Goal: Task Accomplishment & Management: Complete application form

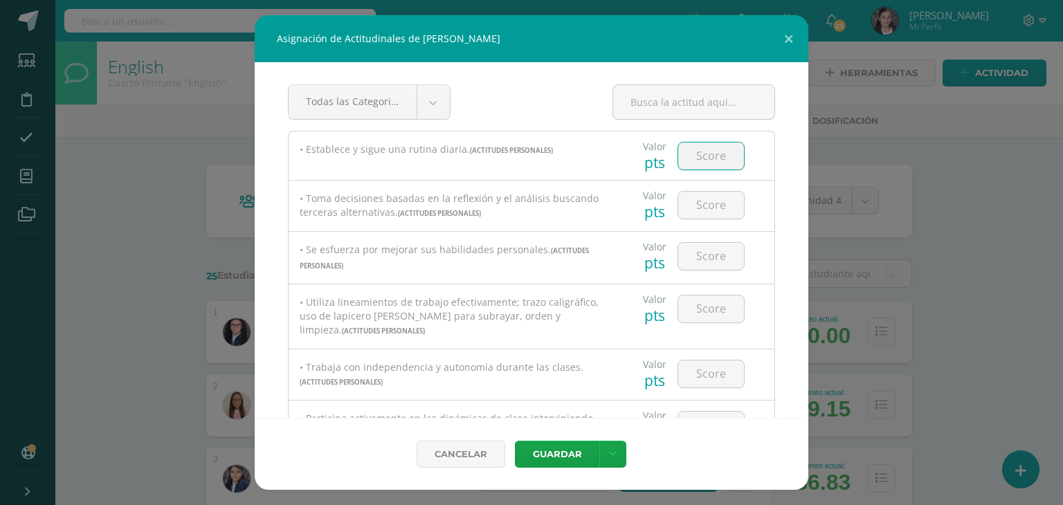
click at [700, 152] on input "number" at bounding box center [711, 156] width 66 height 27
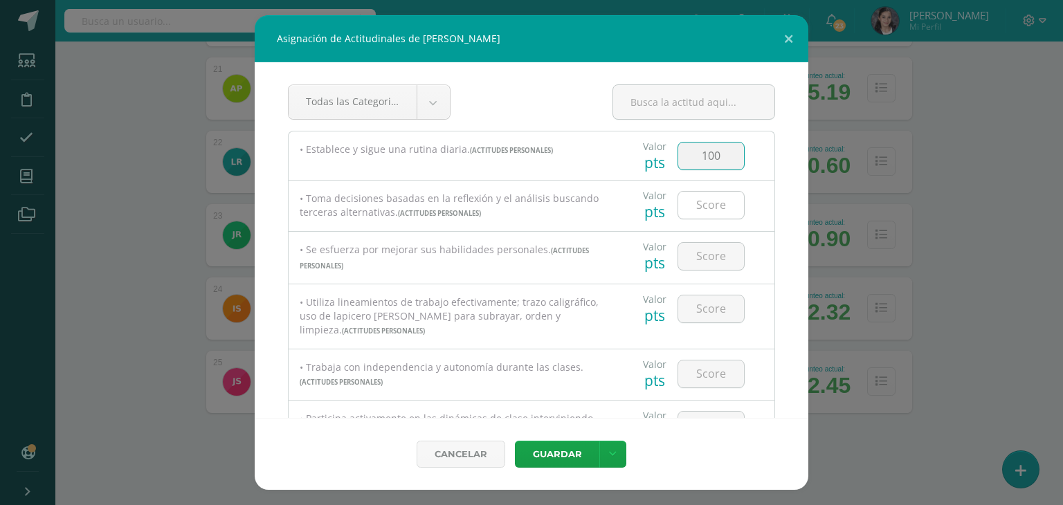
type input "100"
click at [720, 205] on input "number" at bounding box center [711, 205] width 66 height 27
type input "90"
click at [710, 257] on input "number" at bounding box center [711, 256] width 66 height 27
type input "90"
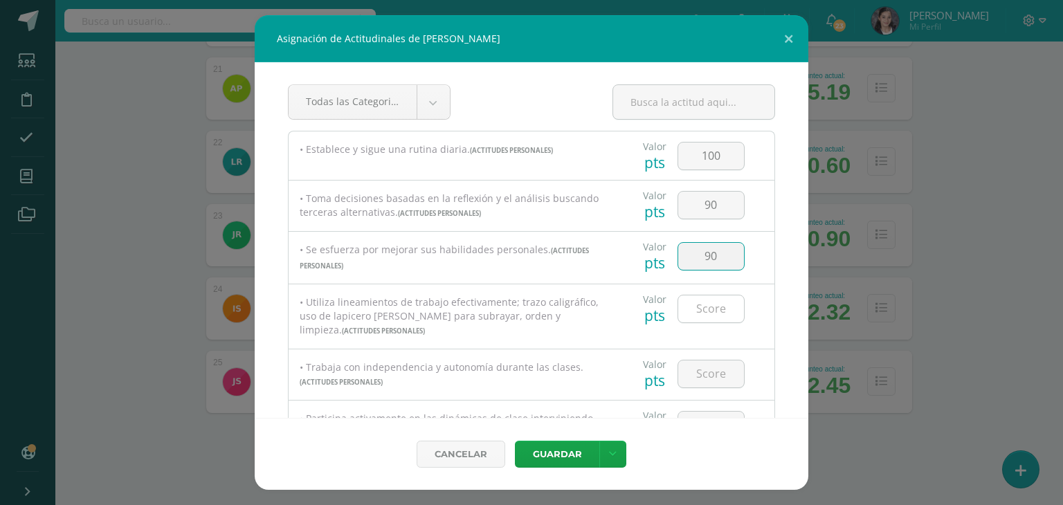
click at [708, 302] on input "number" at bounding box center [711, 308] width 66 height 27
type input "100"
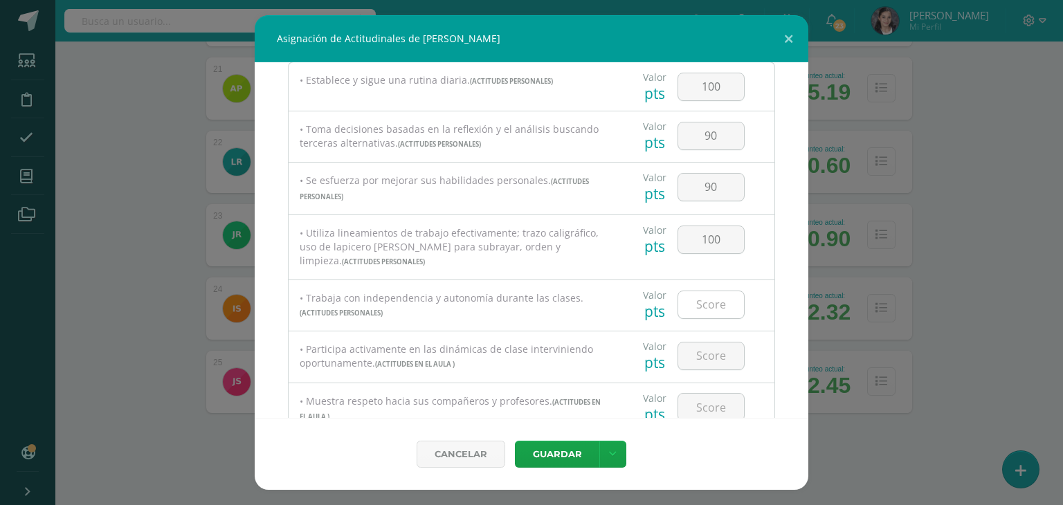
click at [710, 304] on input "number" at bounding box center [711, 304] width 66 height 27
type input "100"
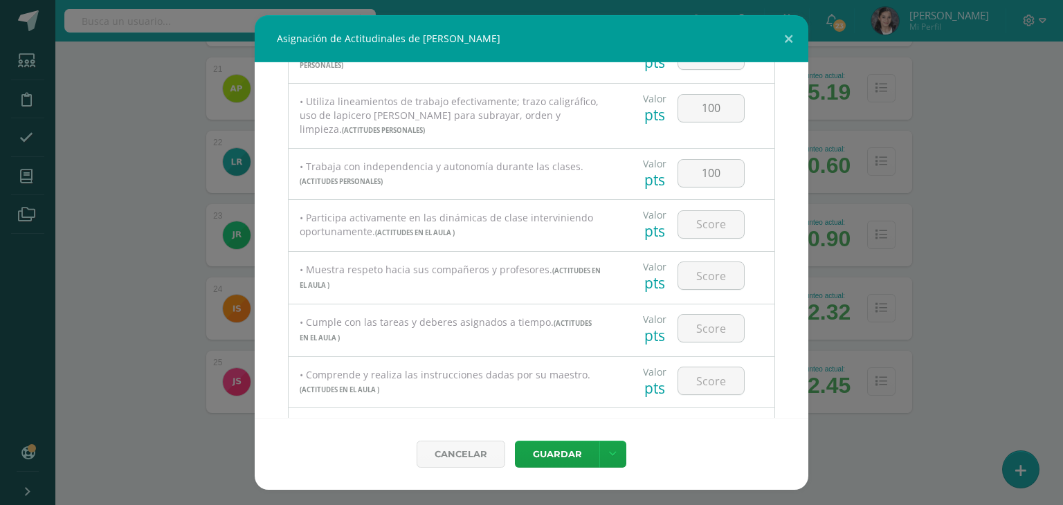
scroll to position [208, 0]
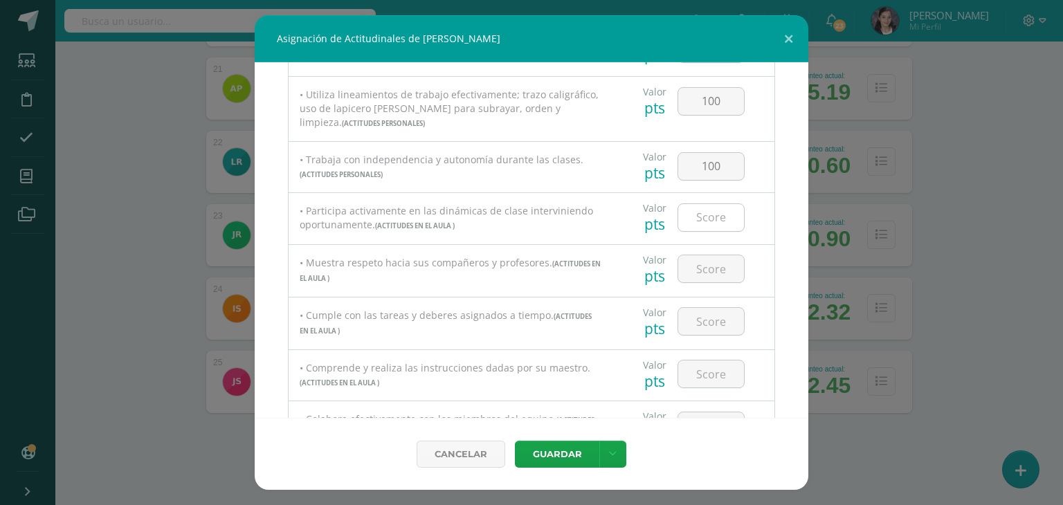
click at [714, 212] on input "number" at bounding box center [711, 217] width 66 height 27
type input "100"
click at [707, 291] on div at bounding box center [711, 269] width 78 height 48
click at [708, 276] on input "number" at bounding box center [711, 268] width 66 height 27
type input "100"
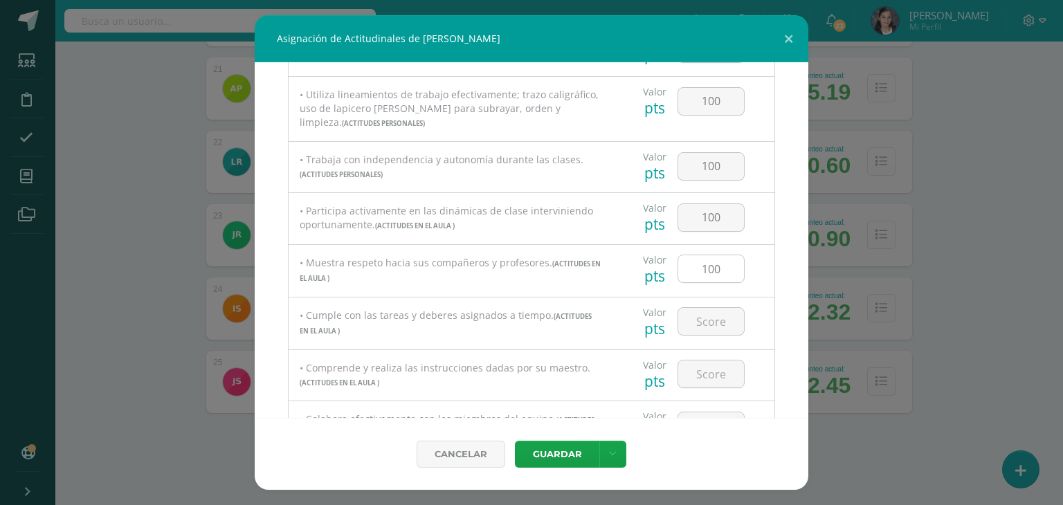
scroll to position [277, 0]
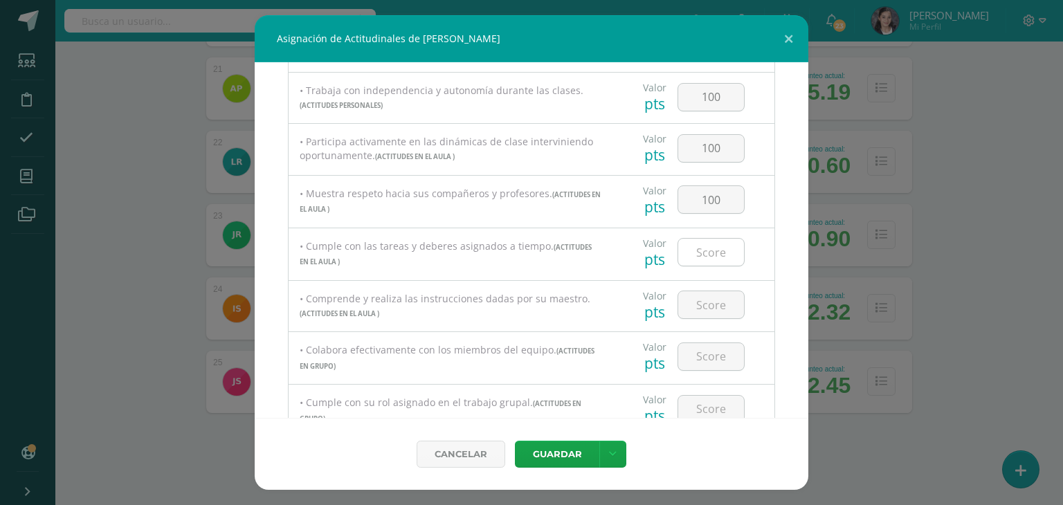
click at [700, 260] on input "number" at bounding box center [711, 252] width 66 height 27
type input "1"
type input "100"
click at [695, 313] on input "number" at bounding box center [711, 304] width 66 height 27
type input "100"
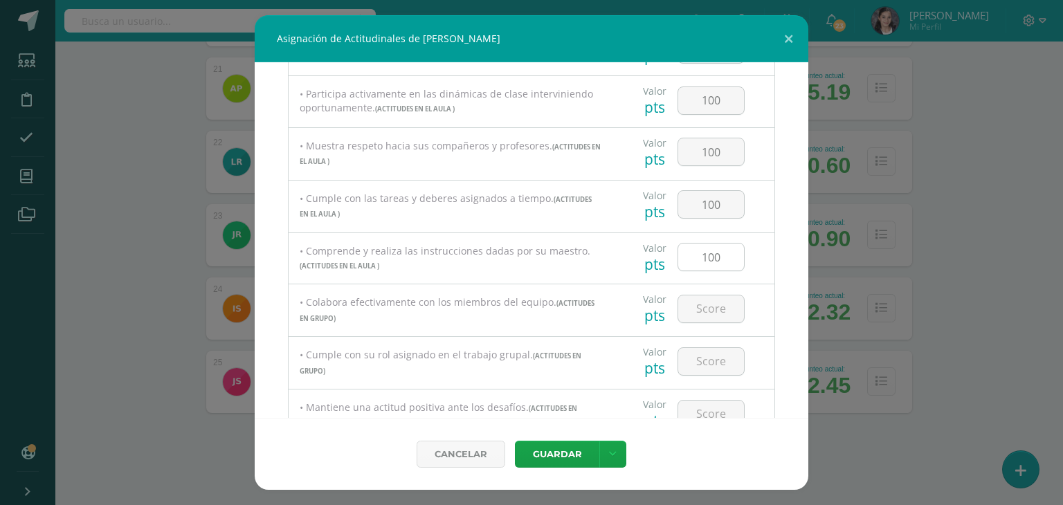
scroll to position [346, 0]
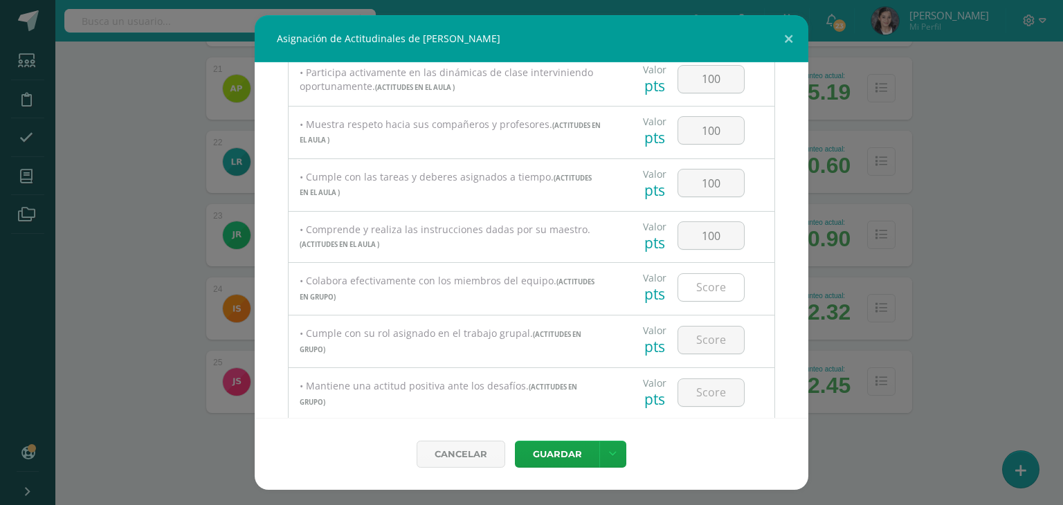
click at [710, 301] on input "number" at bounding box center [711, 287] width 66 height 27
type input "90"
click at [703, 333] on input "number" at bounding box center [711, 340] width 66 height 27
type input "100"
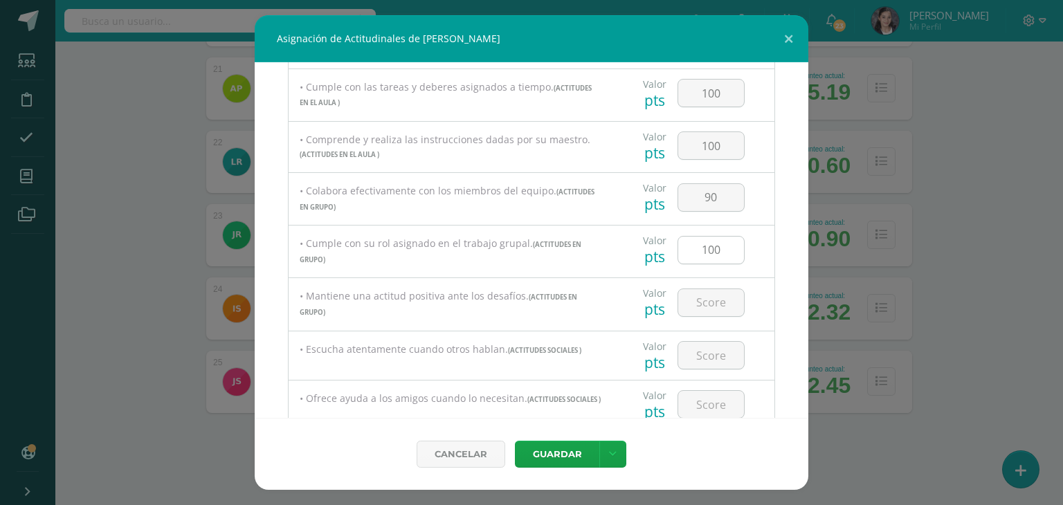
scroll to position [484, 0]
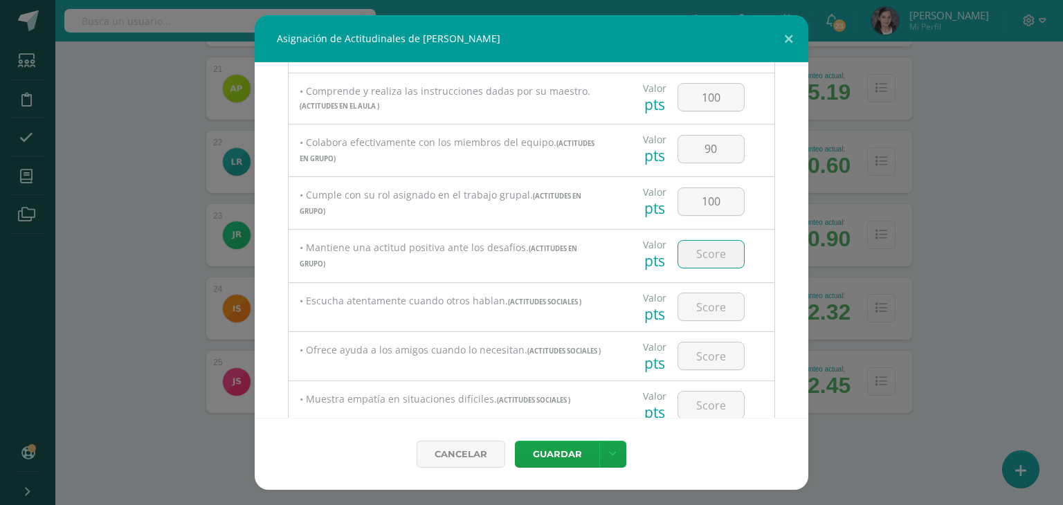
click at [707, 254] on input "number" at bounding box center [711, 254] width 66 height 27
type input "90"
click at [704, 310] on input "number" at bounding box center [711, 306] width 66 height 27
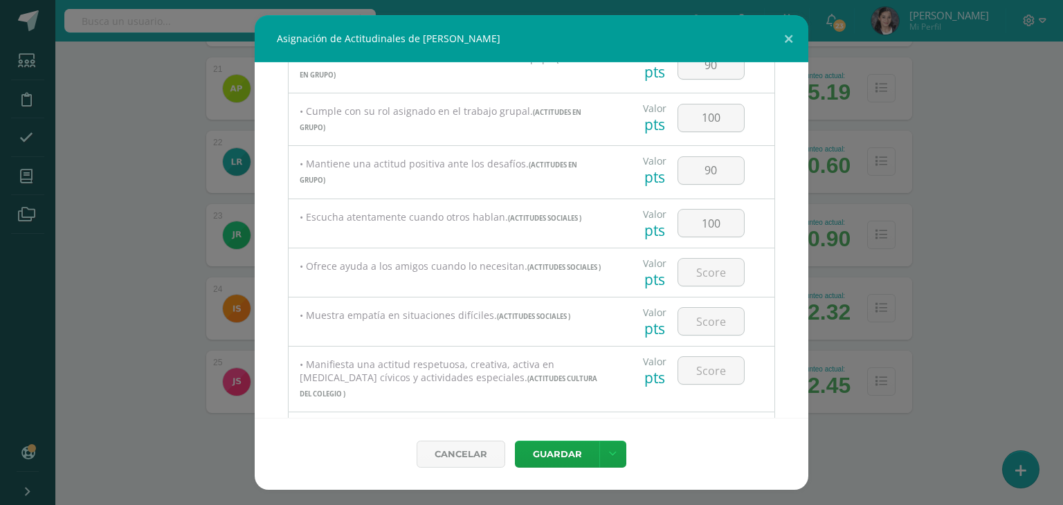
scroll to position [623, 0]
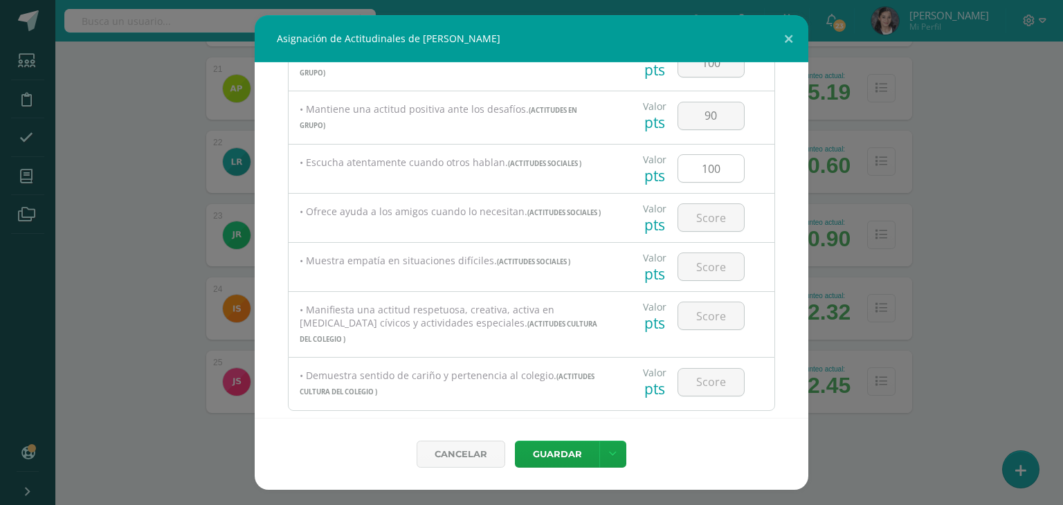
click at [721, 171] on input "100" at bounding box center [711, 168] width 66 height 27
type input "100"
click at [716, 214] on input "number" at bounding box center [711, 217] width 66 height 27
type input "100"
click at [711, 269] on input "number" at bounding box center [711, 266] width 66 height 27
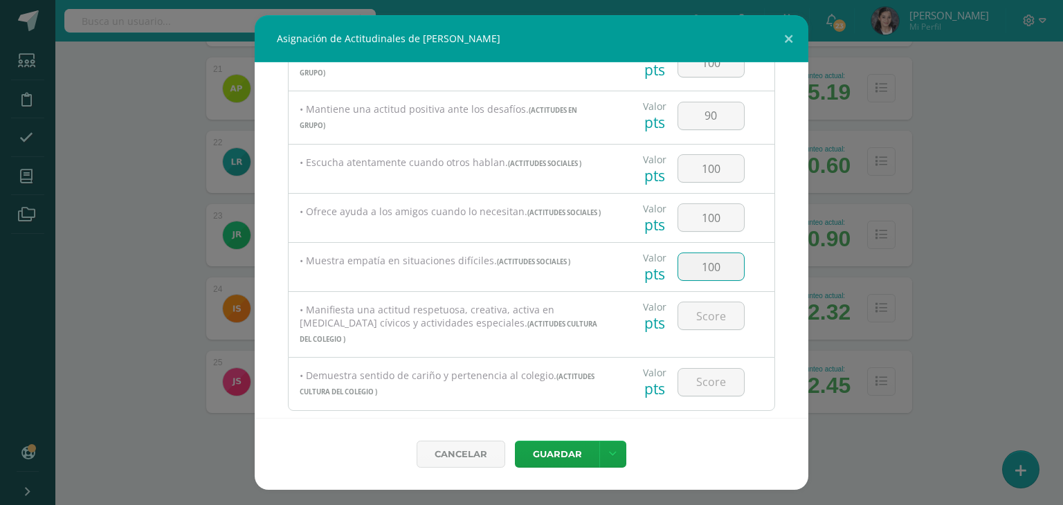
type input "100"
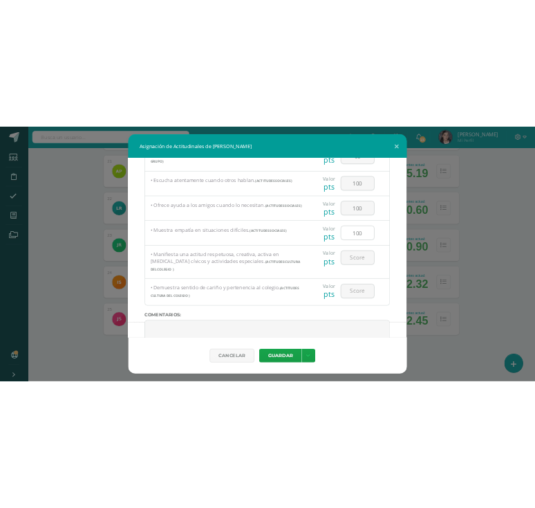
scroll to position [692, 0]
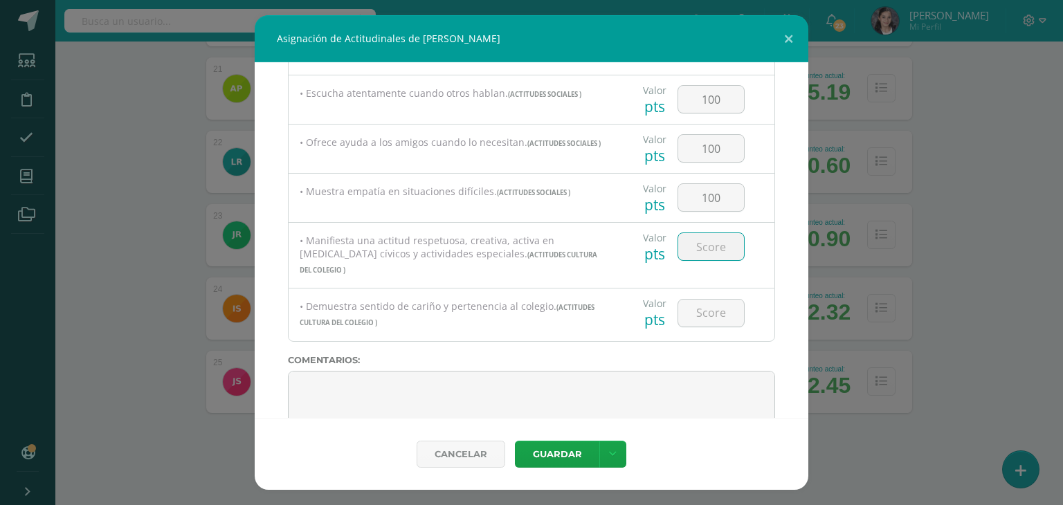
click at [706, 249] on input "number" at bounding box center [711, 246] width 66 height 27
type input "100"
click at [695, 300] on input "number" at bounding box center [711, 313] width 66 height 27
type input "100"
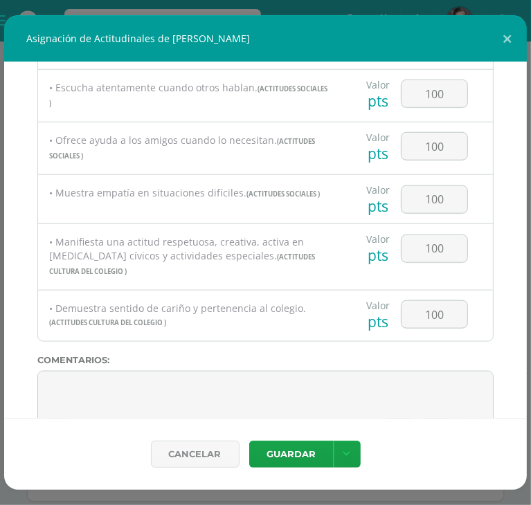
scroll to position [685, 0]
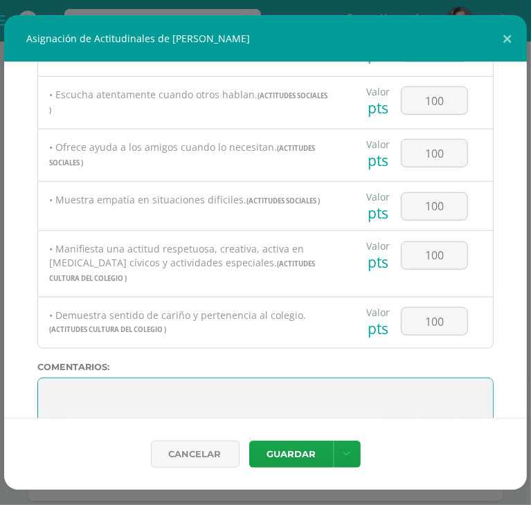
click at [44, 378] on textarea at bounding box center [265, 412] width 456 height 69
paste textarea "[PERSON_NAME], este año enfrentaste desafíos en la forma de comunicarte con los…"
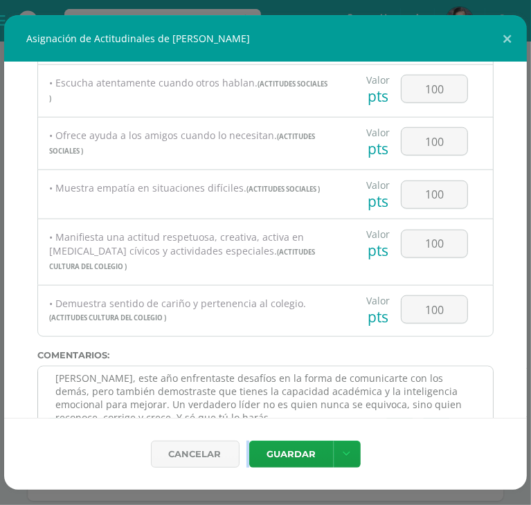
scroll to position [701, 0]
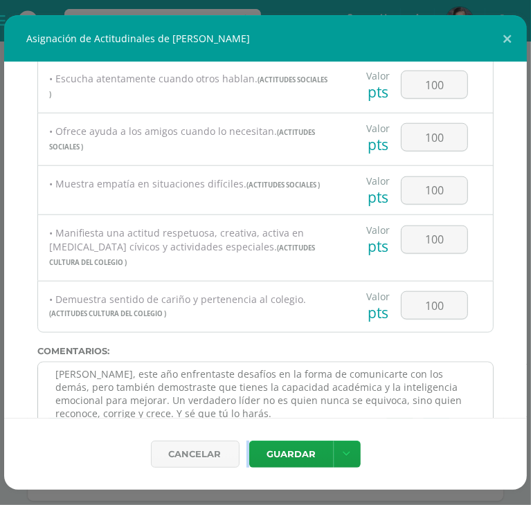
drag, startPoint x: 260, startPoint y: 419, endPoint x: 208, endPoint y: 405, distance: 53.7
click at [208, 405] on form "Todas las Categorias Todas las Categorias ACTITUDES PERSONALES ACTITUDES EN EL …" at bounding box center [265, 276] width 522 height 428
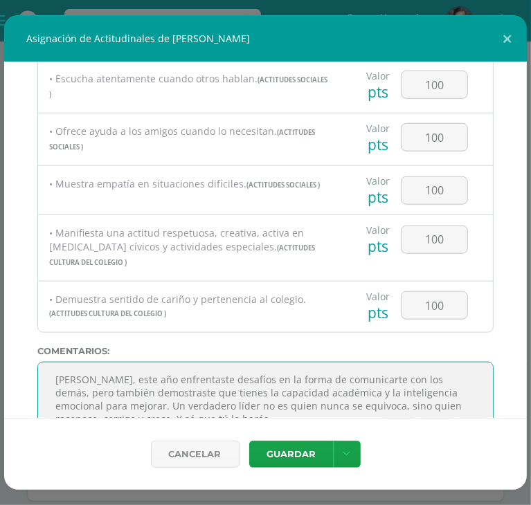
drag, startPoint x: 273, startPoint y: 405, endPoint x: 349, endPoint y: 376, distance: 80.8
click at [349, 376] on textarea at bounding box center [265, 396] width 456 height 69
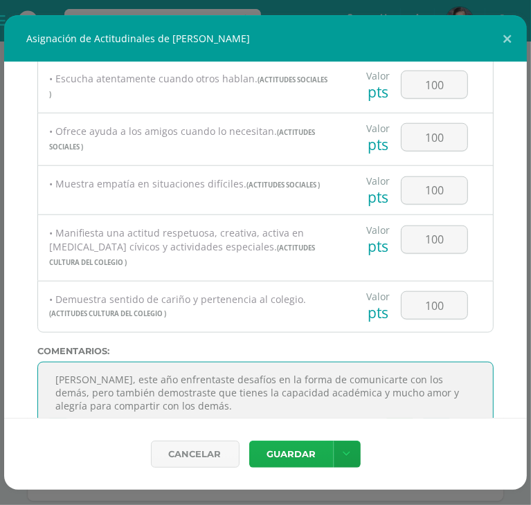
type textarea "[PERSON_NAME], este año enfrentaste desafíos en la forma de comunicarte con los…"
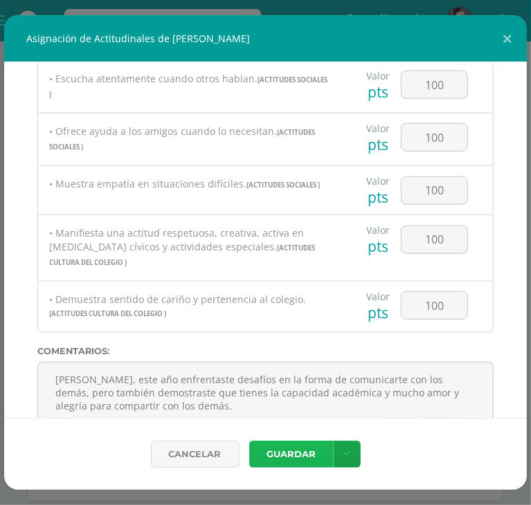
click at [298, 460] on button "Guardar" at bounding box center [291, 454] width 84 height 27
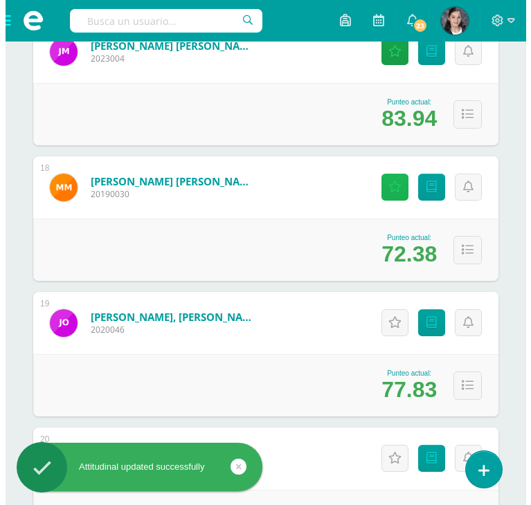
scroll to position [2557, 0]
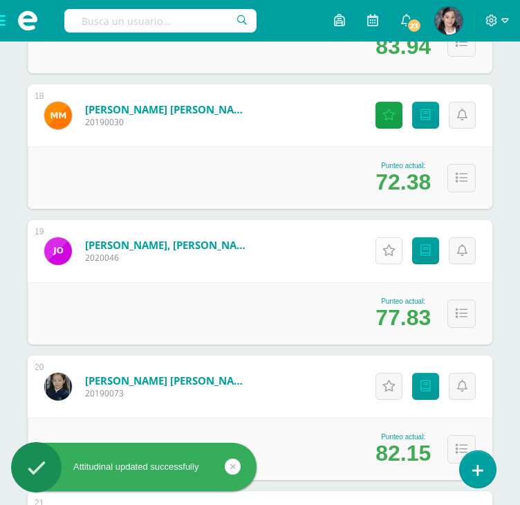
click at [392, 246] on icon at bounding box center [389, 251] width 13 height 12
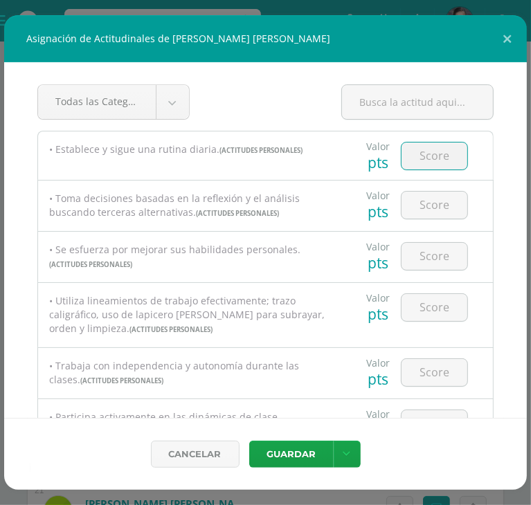
click at [429, 157] on input "number" at bounding box center [434, 156] width 66 height 27
type input "100"
click at [423, 203] on input "number" at bounding box center [434, 205] width 66 height 27
type input "100"
click at [421, 253] on input "number" at bounding box center [434, 256] width 66 height 27
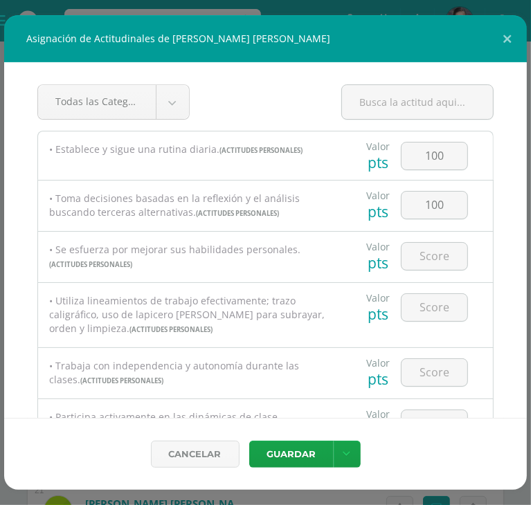
scroll to position [69, 0]
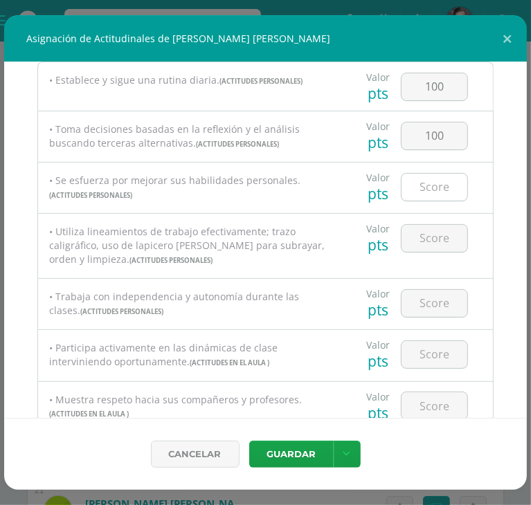
click at [426, 199] on input "number" at bounding box center [434, 187] width 66 height 27
type input "100"
click at [438, 230] on input "number" at bounding box center [434, 238] width 66 height 27
type input "90"
click at [424, 294] on input "number" at bounding box center [434, 303] width 66 height 27
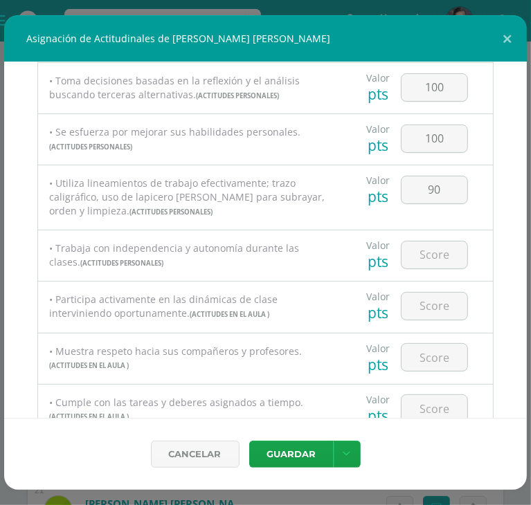
scroll to position [138, 0]
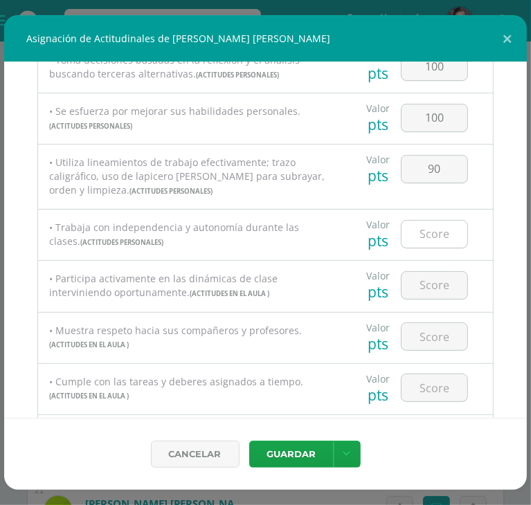
click at [432, 234] on input "number" at bounding box center [434, 234] width 66 height 27
type input "90"
click at [430, 286] on input "number" at bounding box center [434, 285] width 66 height 27
type input "100"
click at [426, 333] on input "number" at bounding box center [434, 336] width 66 height 27
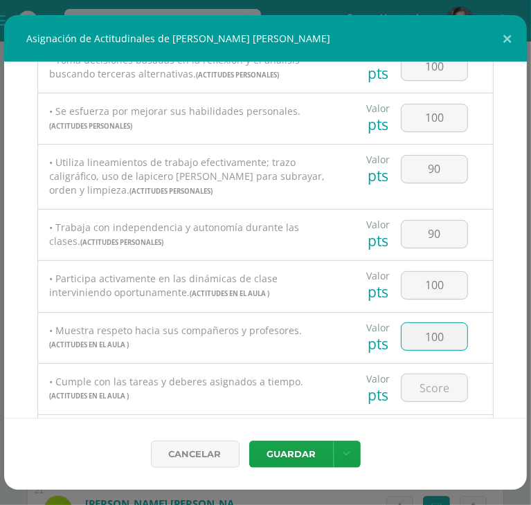
type input "100"
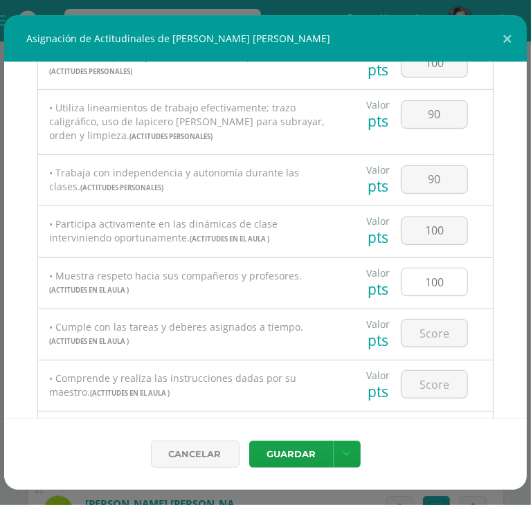
scroll to position [208, 0]
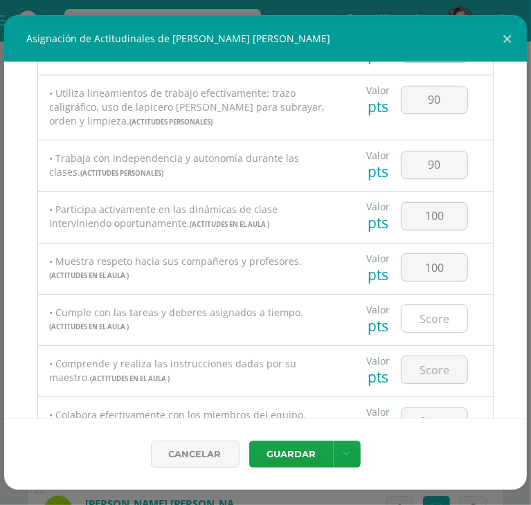
click at [426, 322] on input "number" at bounding box center [434, 318] width 66 height 27
type input "90"
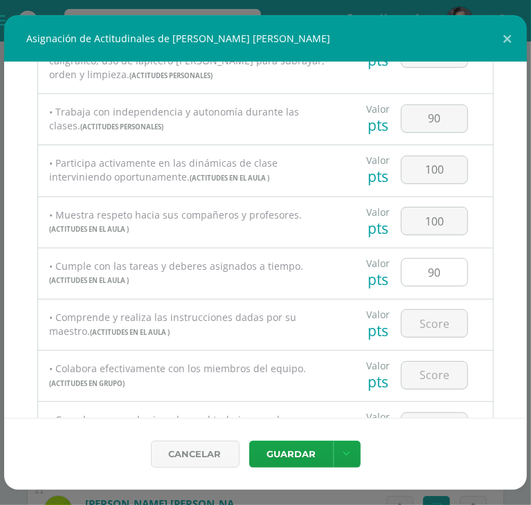
scroll to position [277, 0]
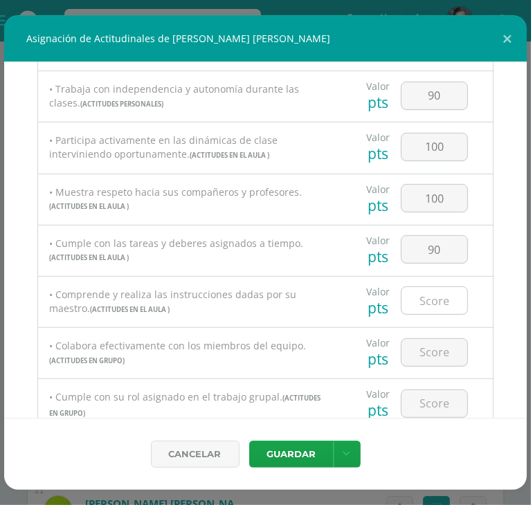
click at [412, 300] on input "number" at bounding box center [434, 300] width 66 height 27
type input "100"
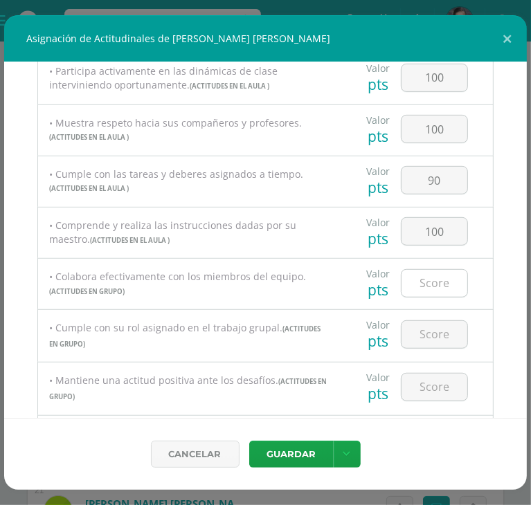
click at [419, 286] on input "number" at bounding box center [434, 283] width 66 height 27
type input "100"
click at [423, 330] on input "number" at bounding box center [434, 334] width 66 height 27
type input "100"
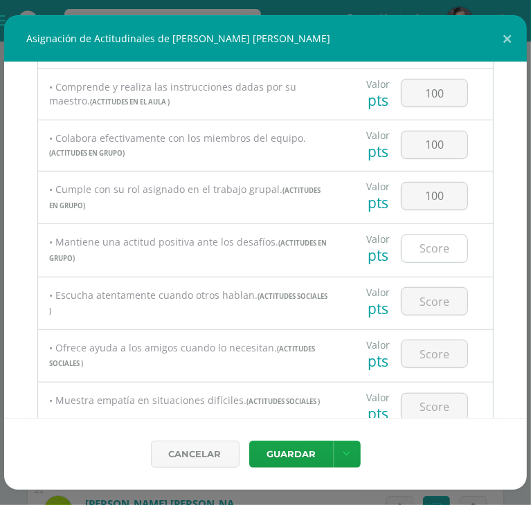
click at [430, 250] on input "number" at bounding box center [434, 248] width 66 height 27
type input "100"
click at [425, 307] on input "number" at bounding box center [434, 301] width 66 height 27
type input "100"
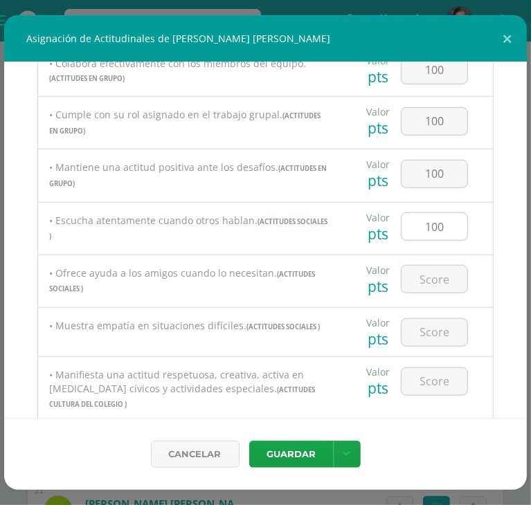
scroll to position [623, 0]
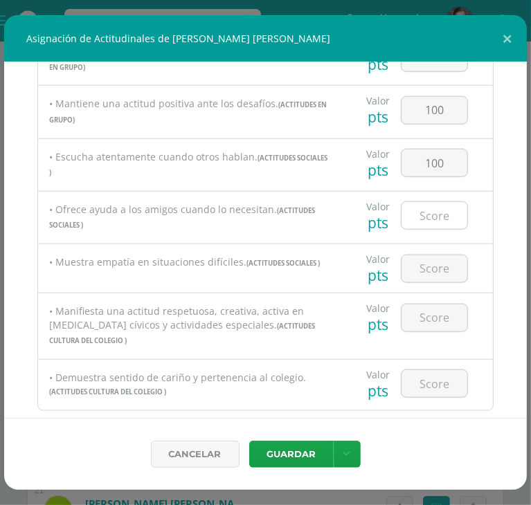
click at [416, 223] on input "number" at bounding box center [434, 215] width 66 height 27
type input "100"
click at [434, 273] on input "number" at bounding box center [434, 268] width 66 height 27
type input "100"
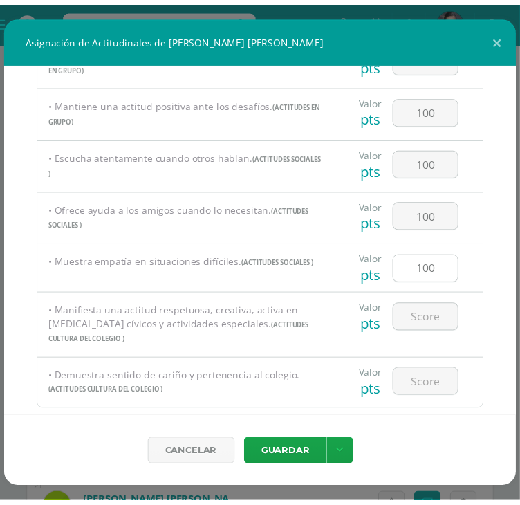
scroll to position [692, 0]
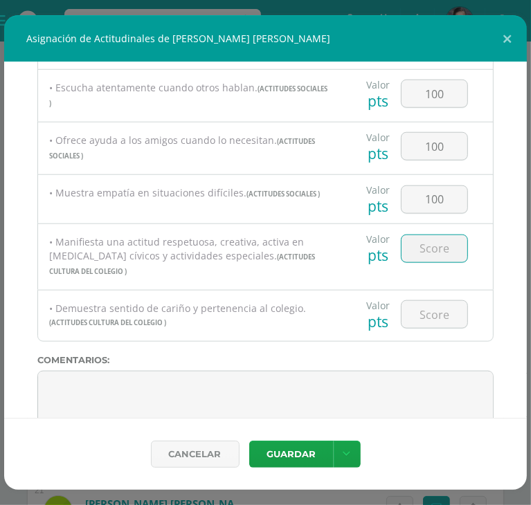
click at [428, 256] on input "number" at bounding box center [434, 248] width 66 height 27
type input "100"
click at [433, 301] on input "number" at bounding box center [434, 314] width 66 height 27
type input "100"
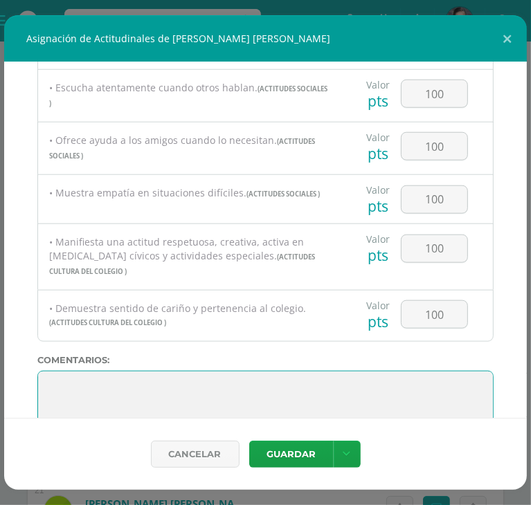
click at [46, 371] on textarea at bounding box center [265, 405] width 456 height 69
paste textarea "osé, tu desempeño académico y tu integridad personal hablan por sí solos. Eres …"
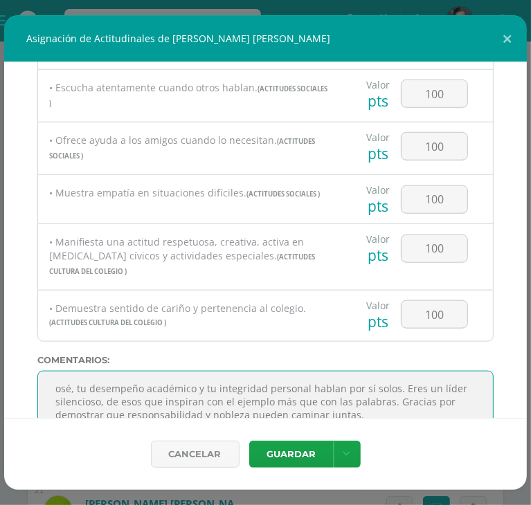
drag, startPoint x: 103, startPoint y: 391, endPoint x: 51, endPoint y: 393, distance: 52.6
click at [51, 393] on textarea at bounding box center [265, 405] width 456 height 69
click at [64, 378] on textarea at bounding box center [265, 405] width 456 height 69
click at [73, 379] on textarea at bounding box center [265, 405] width 456 height 69
type textarea "[PERSON_NAME], tu desempeño académico y tu integridad personal hablan por sí so…"
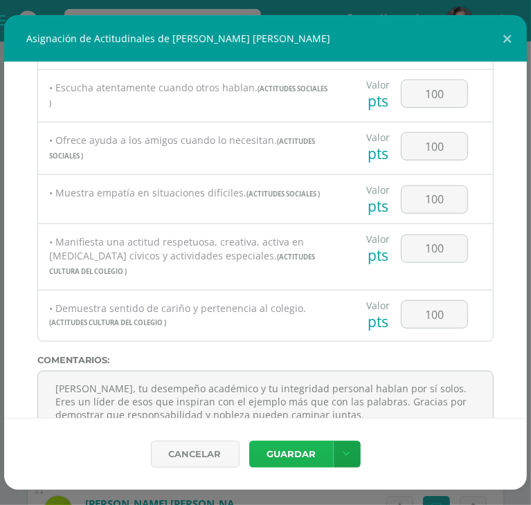
click at [268, 457] on button "Guardar" at bounding box center [291, 454] width 84 height 27
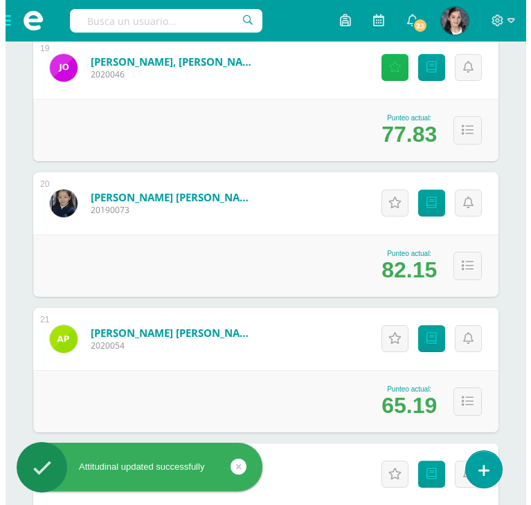
scroll to position [2765, 0]
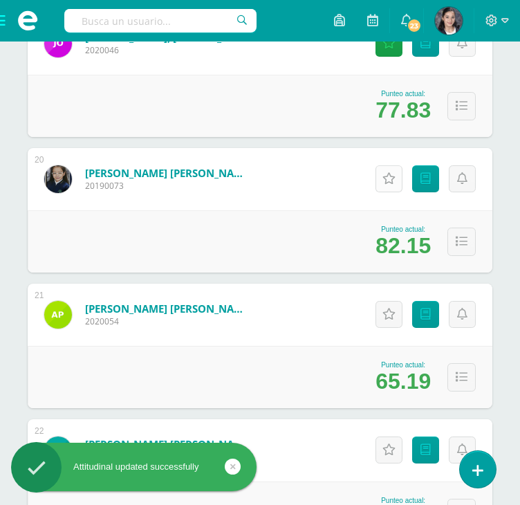
click at [386, 179] on icon at bounding box center [389, 179] width 13 height 12
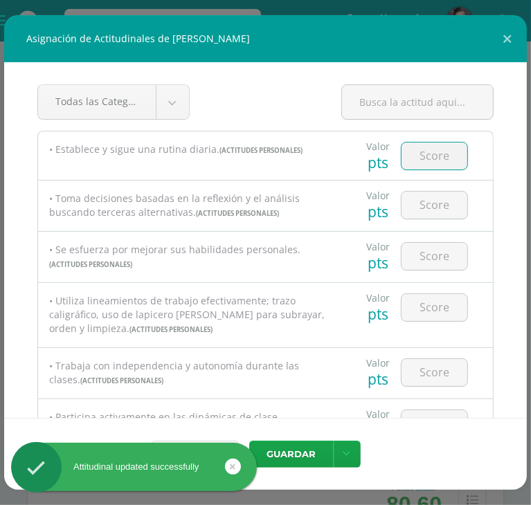
click at [415, 158] on input "number" at bounding box center [434, 156] width 66 height 27
type input "100"
click at [430, 203] on input "number" at bounding box center [434, 205] width 66 height 27
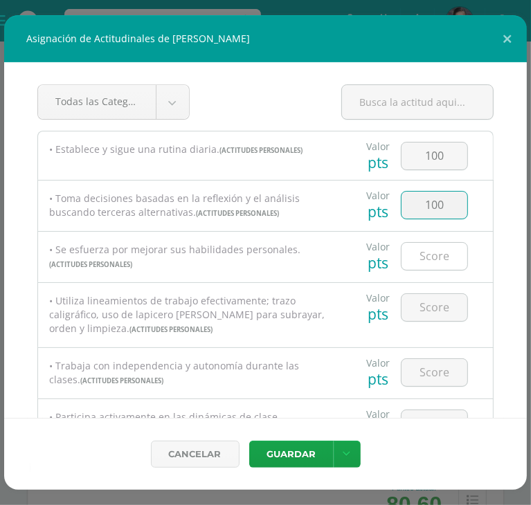
type input "100"
click at [429, 255] on input "number" at bounding box center [434, 256] width 66 height 27
type input "100"
click at [429, 304] on input "number" at bounding box center [434, 307] width 66 height 27
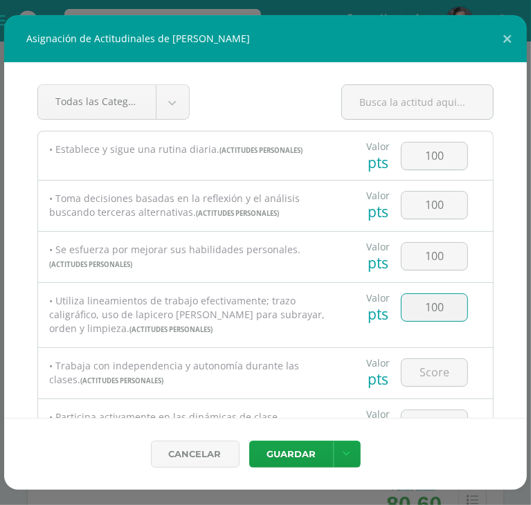
type input "100"
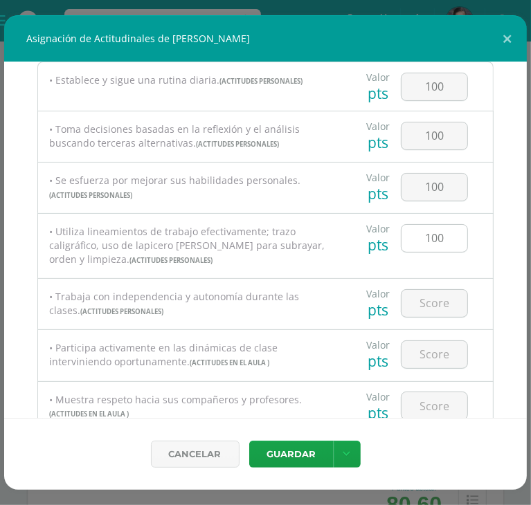
scroll to position [138, 0]
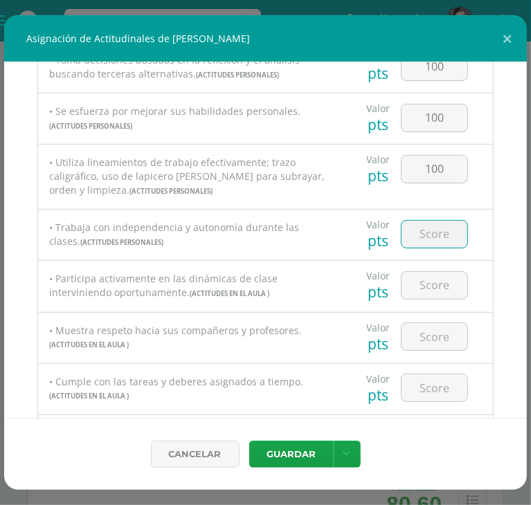
click at [437, 242] on input "number" at bounding box center [434, 234] width 66 height 27
type input "90"
click at [424, 280] on input "number" at bounding box center [434, 285] width 66 height 27
type input "90"
click at [425, 329] on input "number" at bounding box center [434, 336] width 66 height 27
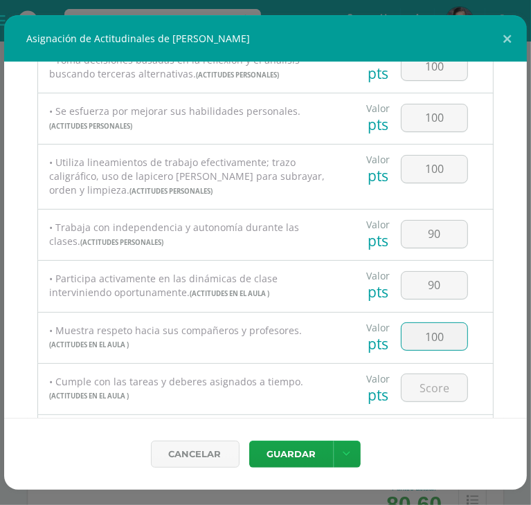
type input "100"
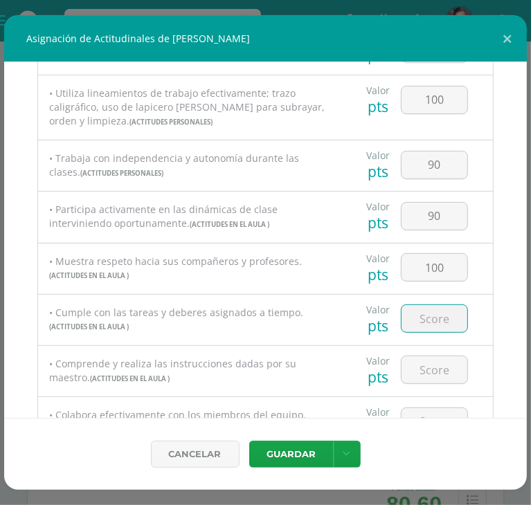
click at [430, 322] on input "number" at bounding box center [434, 318] width 66 height 27
type input "90"
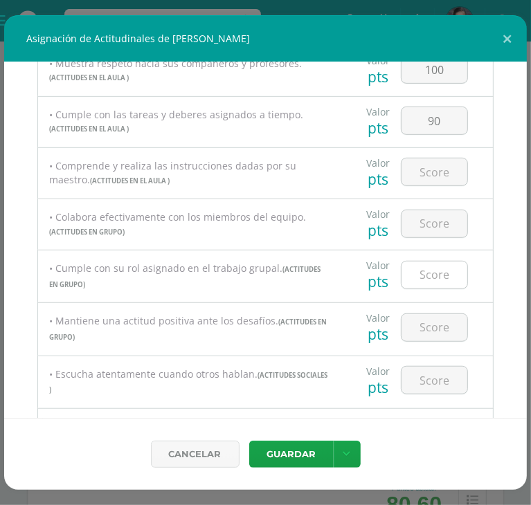
scroll to position [415, 0]
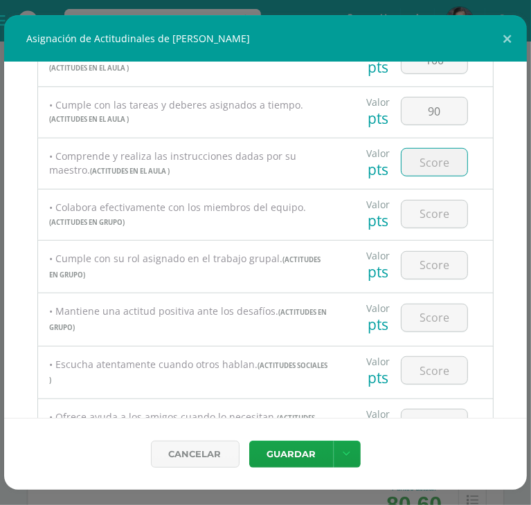
click at [426, 166] on input "number" at bounding box center [434, 162] width 66 height 27
type input "100"
click at [432, 217] on input "number" at bounding box center [434, 214] width 66 height 27
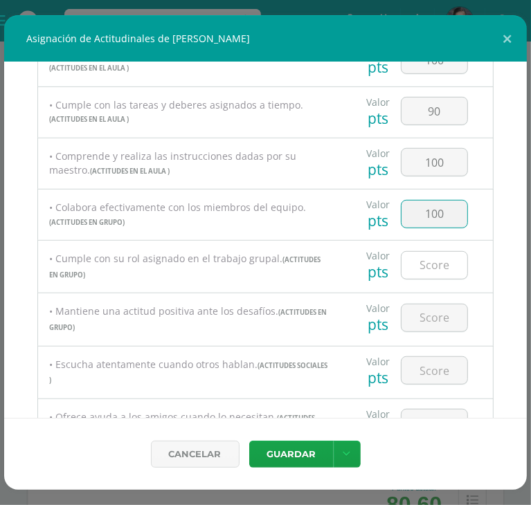
type input "100"
click at [418, 274] on input "number" at bounding box center [434, 265] width 66 height 27
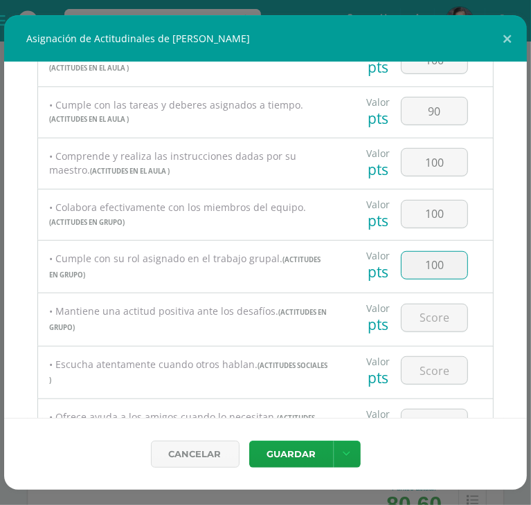
type input "100"
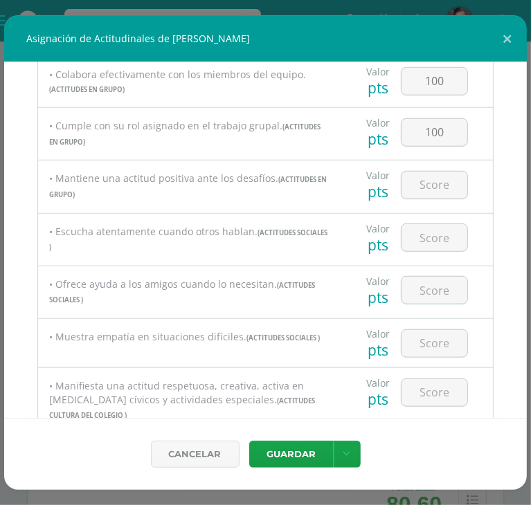
scroll to position [553, 0]
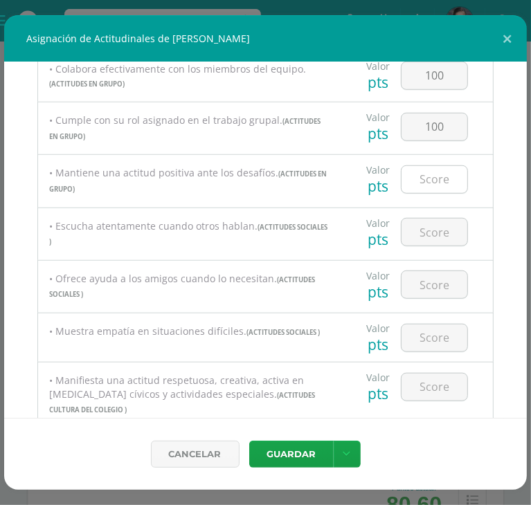
click at [426, 184] on input "number" at bounding box center [434, 179] width 66 height 27
type input "100"
click at [422, 230] on input "number" at bounding box center [434, 232] width 66 height 27
type input "100"
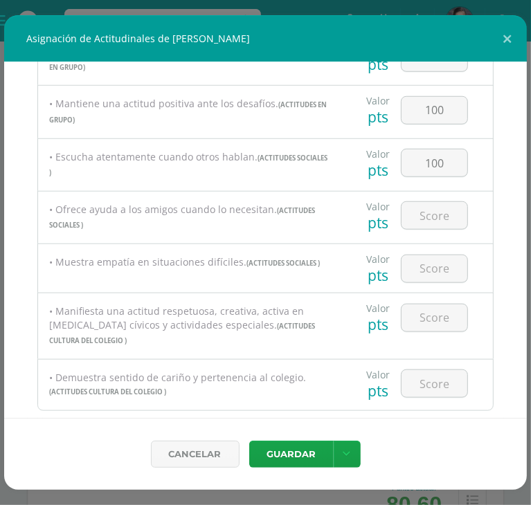
scroll to position [692, 0]
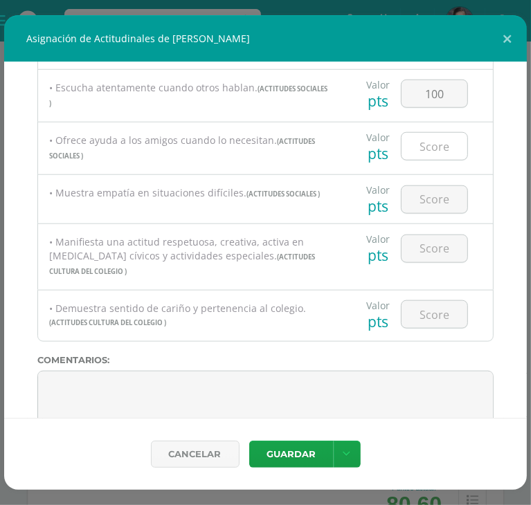
click at [421, 152] on input "number" at bounding box center [434, 146] width 66 height 27
type input "100"
click at [426, 194] on input "number" at bounding box center [434, 199] width 66 height 27
type input "100"
click at [421, 241] on input "number" at bounding box center [434, 248] width 66 height 27
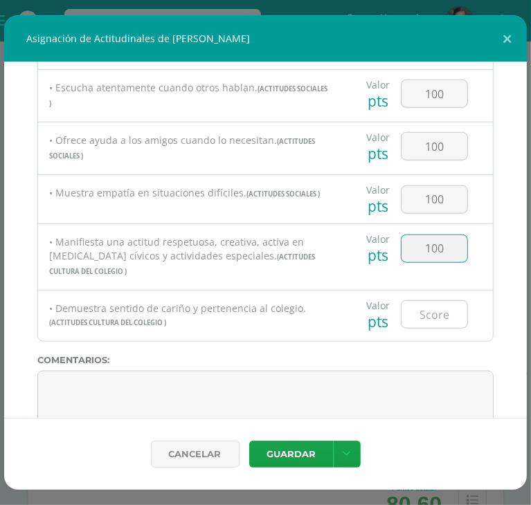
type input "100"
click at [434, 301] on input "number" at bounding box center [434, 314] width 66 height 27
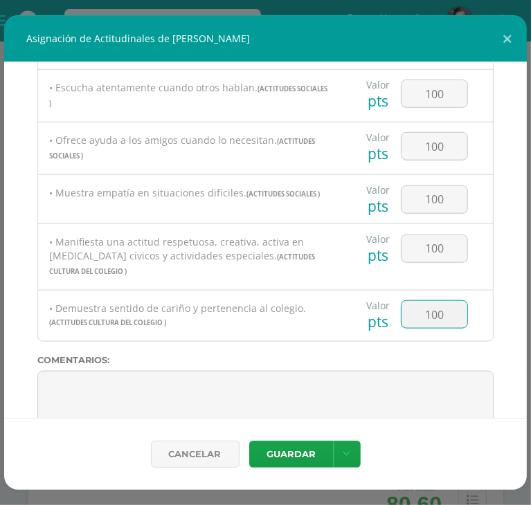
type input "100"
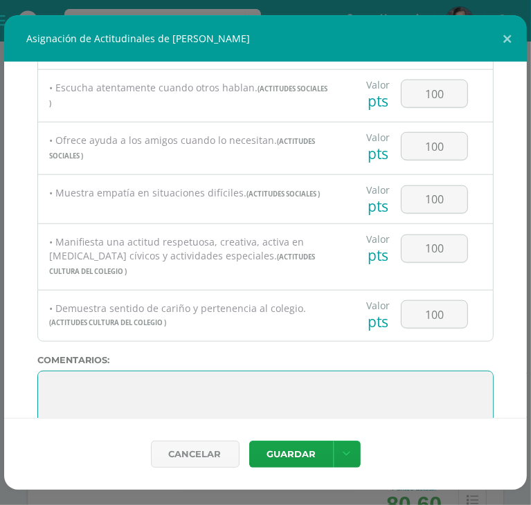
click at [51, 371] on textarea at bounding box center [265, 405] width 456 height 69
paste textarea "[PERSON_NAME], fuiste constante, respetuosa y comprometida durante todo el año.…"
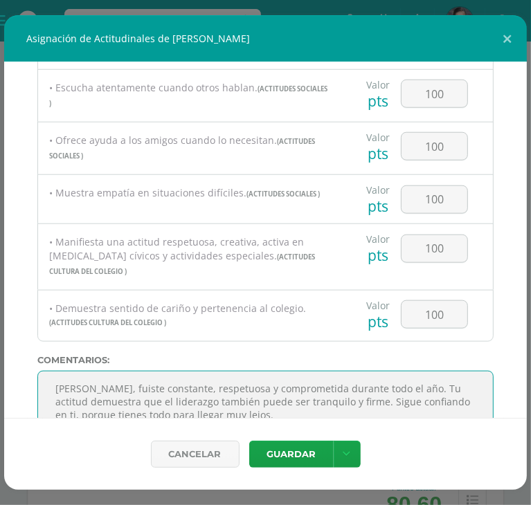
click at [92, 374] on textarea at bounding box center [265, 405] width 456 height 69
type textarea "[PERSON_NAME], fuiste constante, respetuosa y comprometida durante todo el año.…"
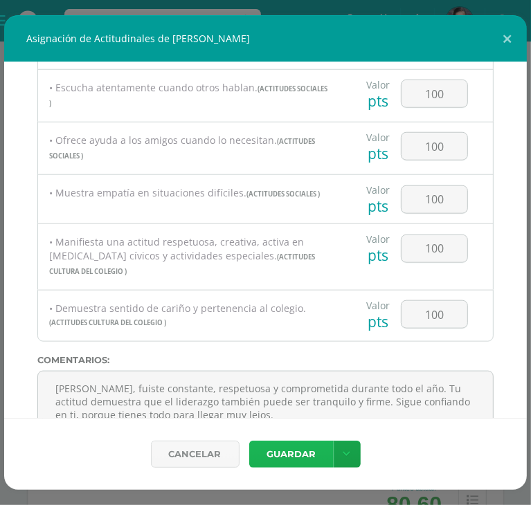
click at [283, 446] on button "Guardar" at bounding box center [291, 454] width 84 height 27
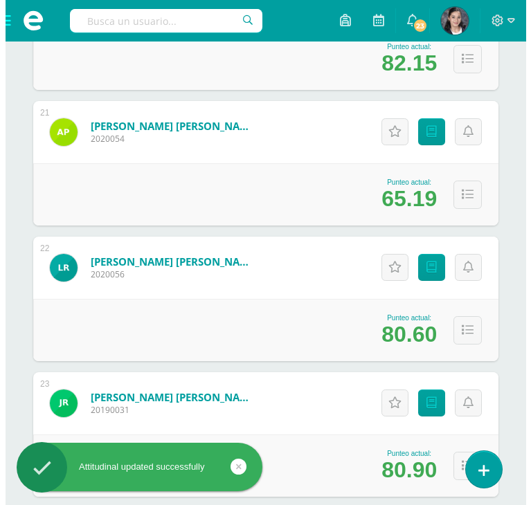
scroll to position [2972, 0]
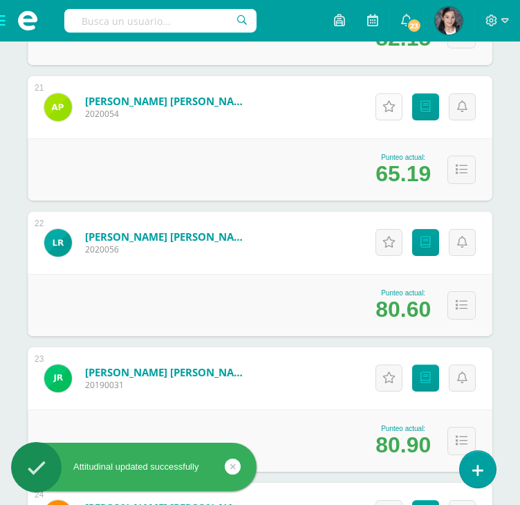
click at [390, 101] on icon at bounding box center [389, 107] width 13 height 12
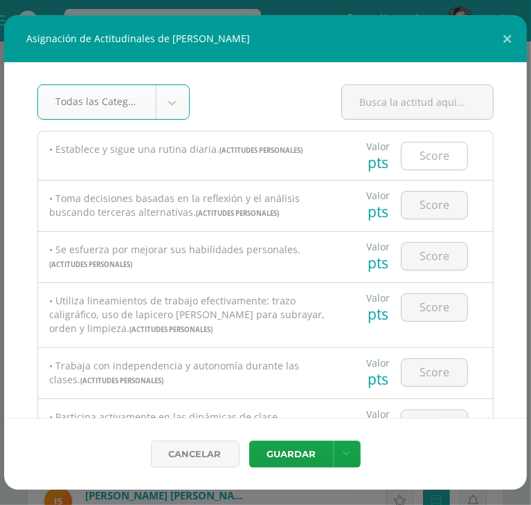
click at [434, 152] on input "number" at bounding box center [434, 156] width 66 height 27
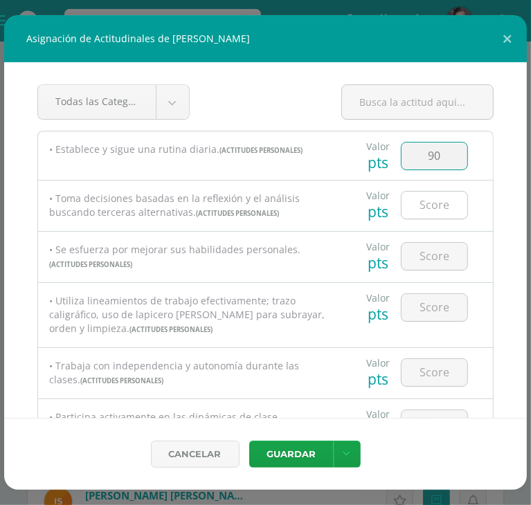
type input "90"
click at [447, 208] on input "number" at bounding box center [434, 205] width 66 height 27
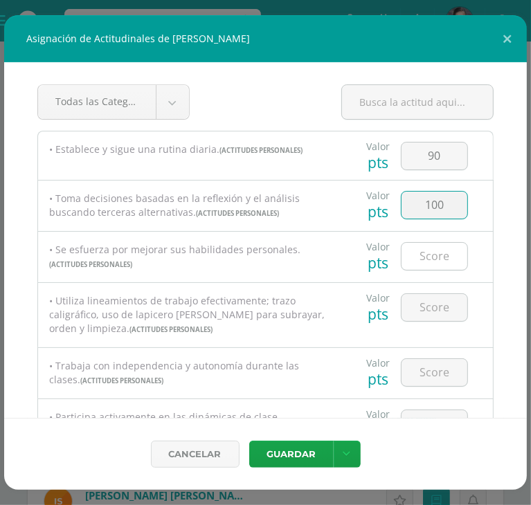
type input "100"
click at [439, 250] on input "number" at bounding box center [434, 256] width 66 height 27
type input "100"
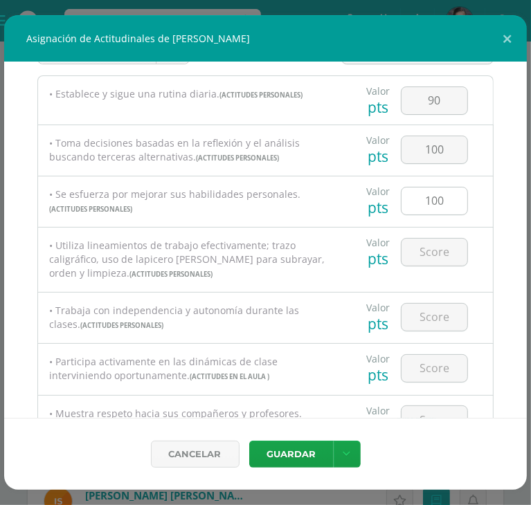
scroll to position [69, 0]
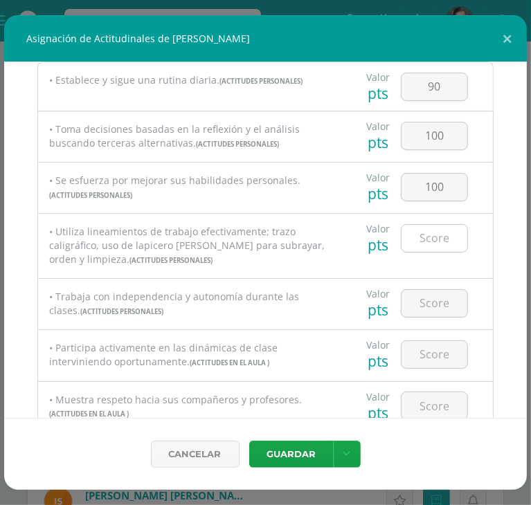
click at [441, 235] on input "number" at bounding box center [434, 238] width 66 height 27
type input "100"
click at [439, 304] on input "number" at bounding box center [434, 303] width 66 height 27
type input "9"
type input "80"
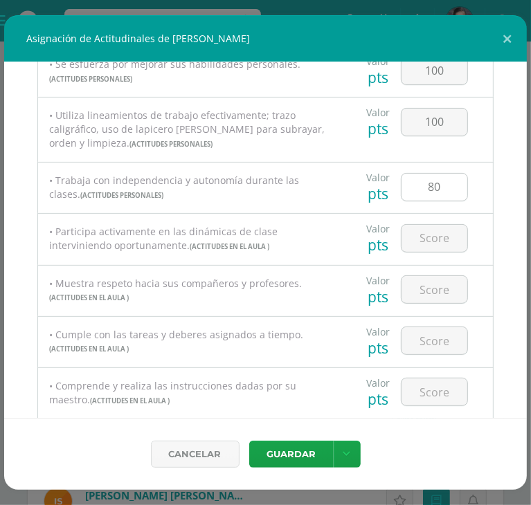
scroll to position [208, 0]
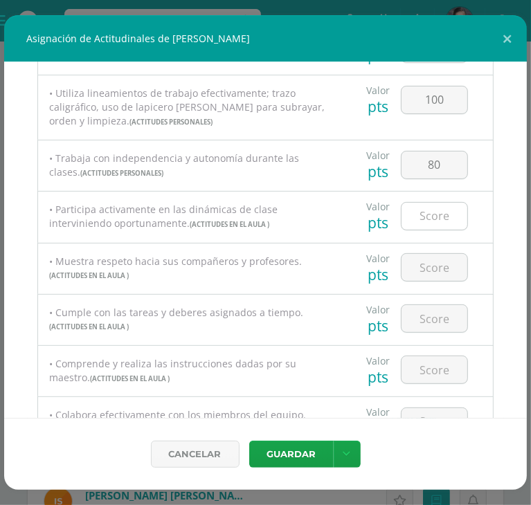
click at [421, 222] on input "number" at bounding box center [434, 216] width 66 height 27
type input "80"
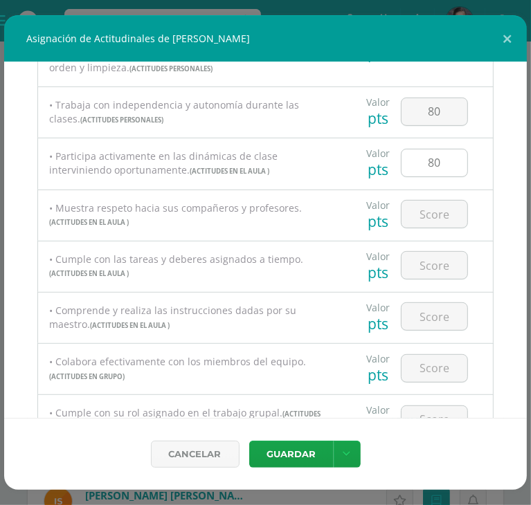
scroll to position [277, 0]
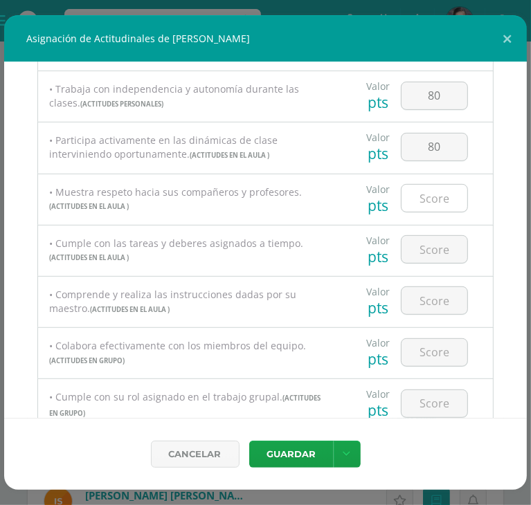
click at [437, 194] on input "number" at bounding box center [434, 198] width 66 height 27
type input "100"
click at [428, 244] on input "number" at bounding box center [434, 249] width 66 height 27
type input "80"
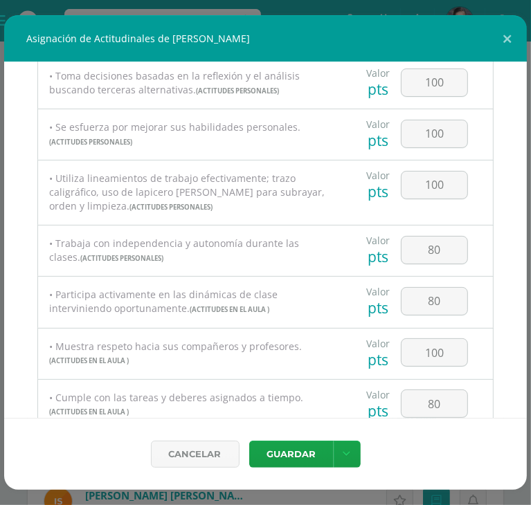
scroll to position [138, 0]
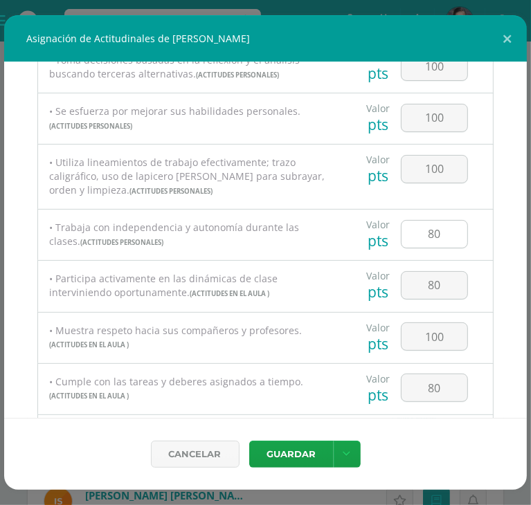
drag, startPoint x: 427, startPoint y: 233, endPoint x: 446, endPoint y: 236, distance: 18.9
click at [427, 233] on input "80" at bounding box center [434, 234] width 66 height 27
type input "70"
click at [424, 283] on input "80" at bounding box center [434, 285] width 66 height 27
type input "70"
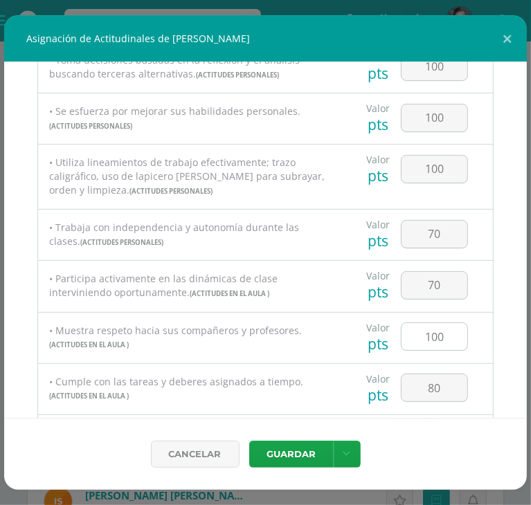
scroll to position [277, 0]
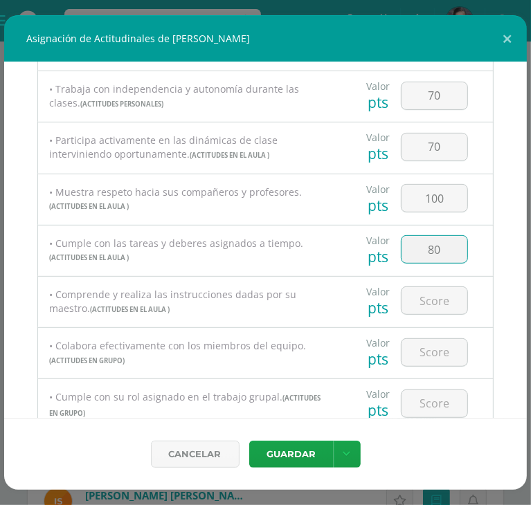
click at [426, 248] on input "80" at bounding box center [434, 249] width 66 height 27
type input "70"
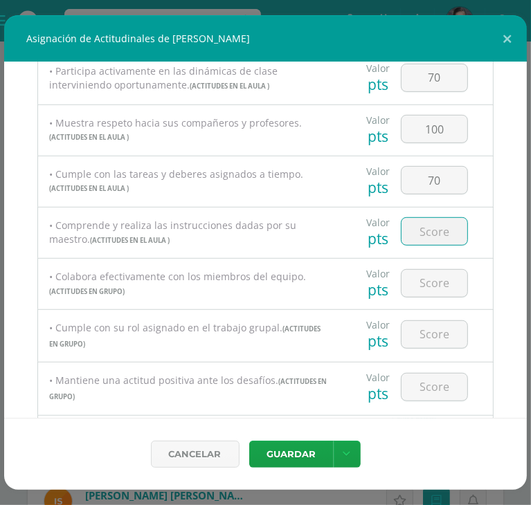
click at [422, 232] on input "number" at bounding box center [434, 231] width 66 height 27
type input "80"
click at [432, 281] on input "number" at bounding box center [434, 283] width 66 height 27
type input "100"
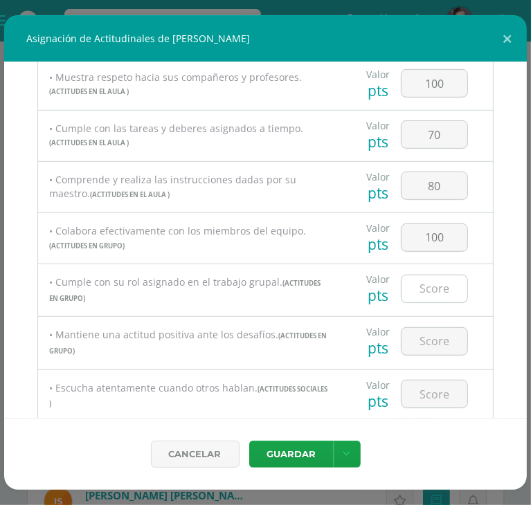
scroll to position [415, 0]
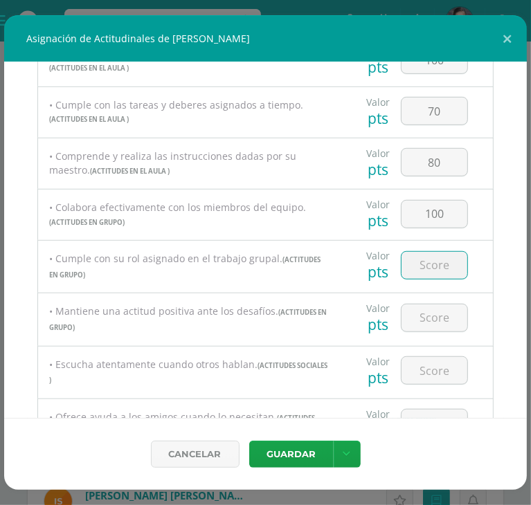
click at [434, 266] on input "number" at bounding box center [434, 265] width 66 height 27
type input "100"
click at [431, 311] on input "number" at bounding box center [434, 317] width 66 height 27
type input "100"
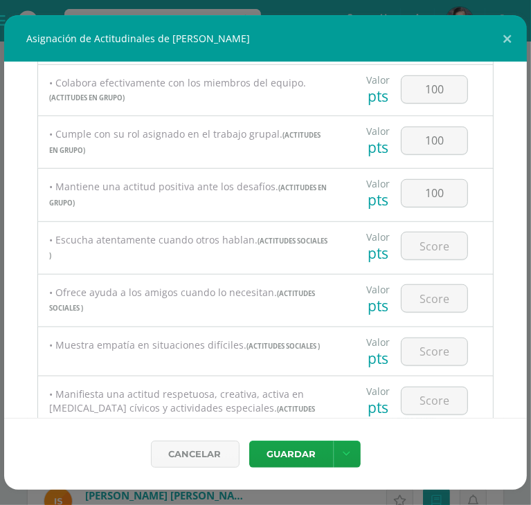
scroll to position [553, 0]
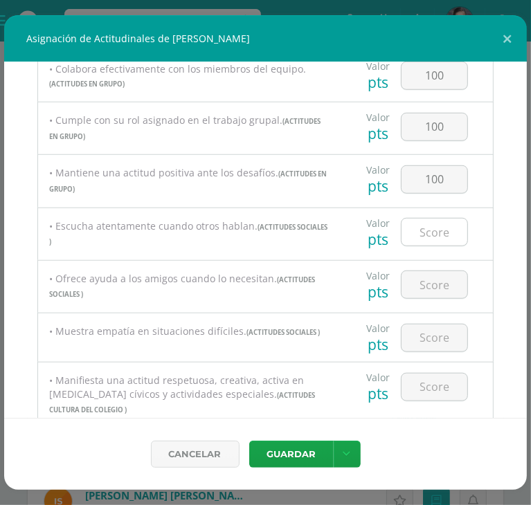
click at [440, 236] on input "number" at bounding box center [434, 232] width 66 height 27
type input "100"
click at [430, 281] on input "number" at bounding box center [434, 284] width 66 height 27
type input "100"
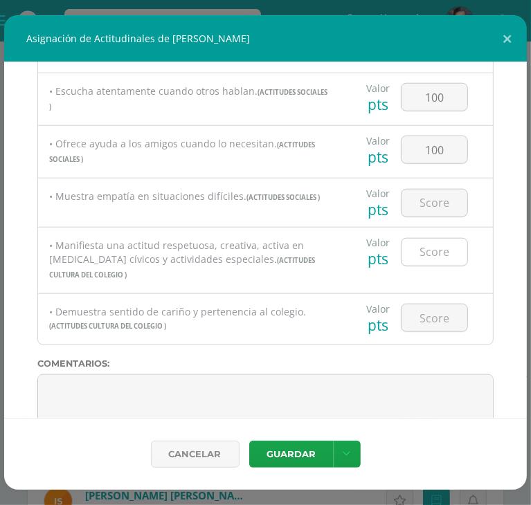
scroll to position [692, 0]
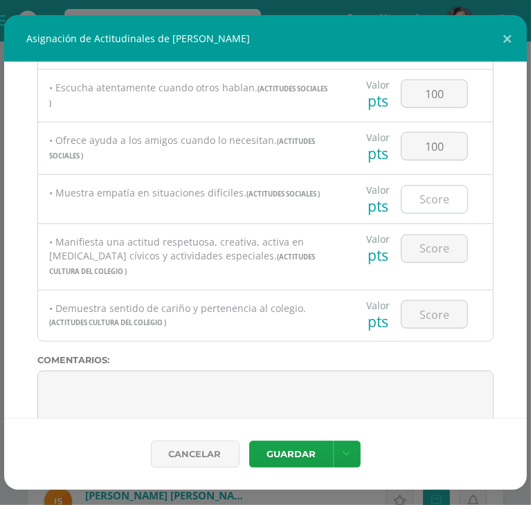
click at [428, 202] on input "number" at bounding box center [434, 199] width 66 height 27
type input "100"
click at [424, 254] on input "number" at bounding box center [434, 248] width 66 height 27
type input "100"
click at [441, 301] on input "number" at bounding box center [434, 314] width 66 height 27
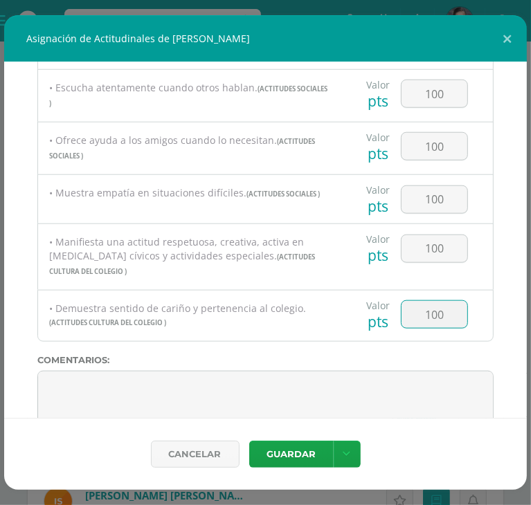
type input "100"
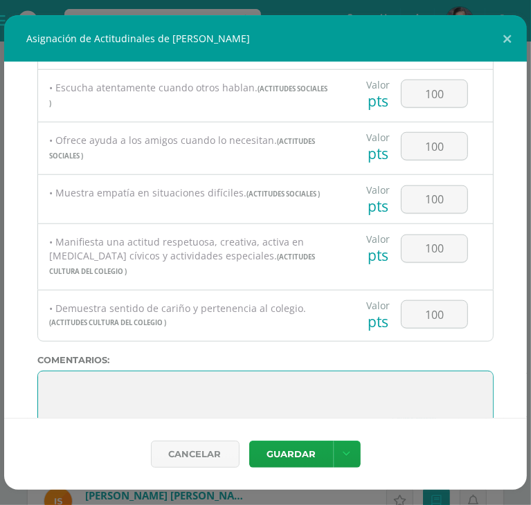
click at [41, 371] on textarea at bounding box center [265, 405] width 456 height 69
paste textarea "[PERSON_NAME], eres una buena chica con un [PERSON_NAME], y aunque este año per…"
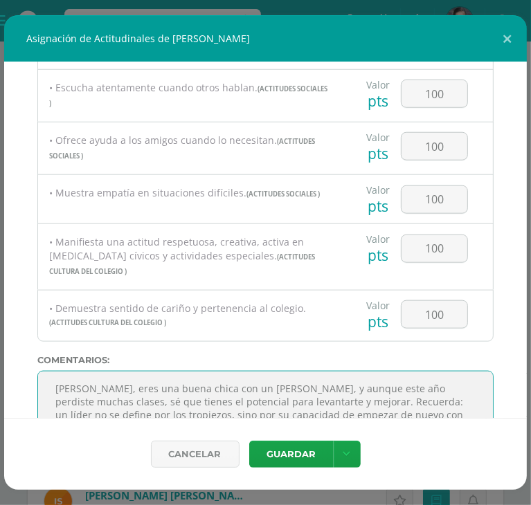
drag, startPoint x: 459, startPoint y: 376, endPoint x: 376, endPoint y: 380, distance: 83.1
click at [376, 380] on textarea at bounding box center [265, 405] width 456 height 69
click at [429, 382] on textarea at bounding box center [265, 405] width 456 height 69
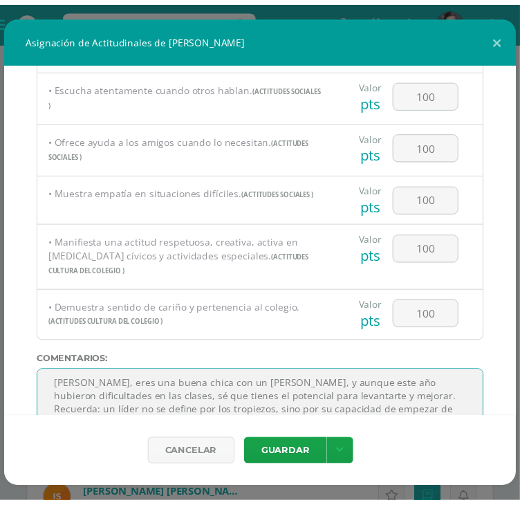
scroll to position [0, 0]
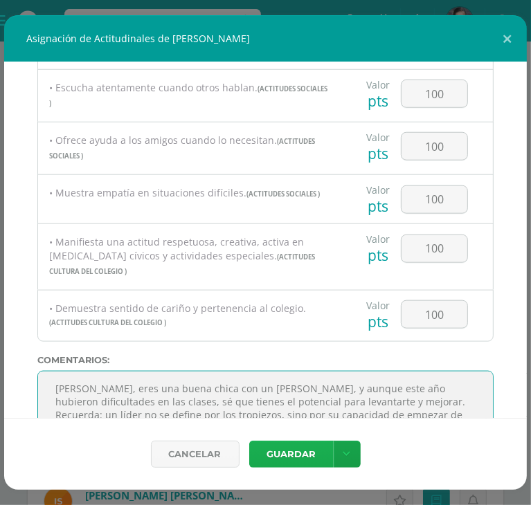
type textarea "[PERSON_NAME], eres una buena chica con un [PERSON_NAME], y aunque este año hub…"
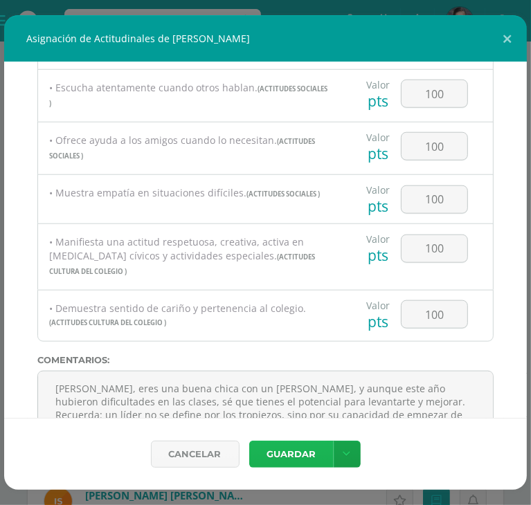
click at [280, 446] on button "Guardar" at bounding box center [291, 454] width 84 height 27
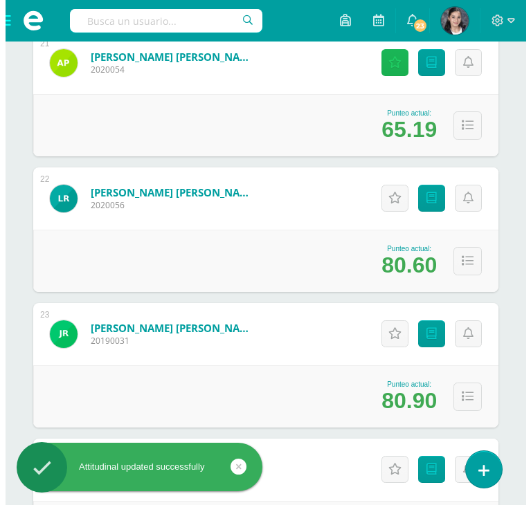
scroll to position [3041, 0]
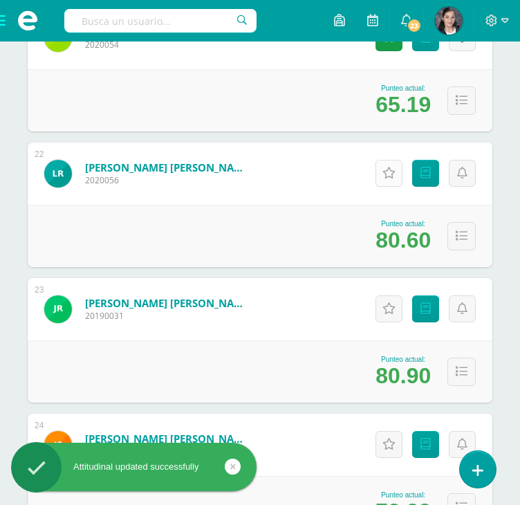
click at [382, 172] on link "Actitudinales" at bounding box center [389, 173] width 27 height 27
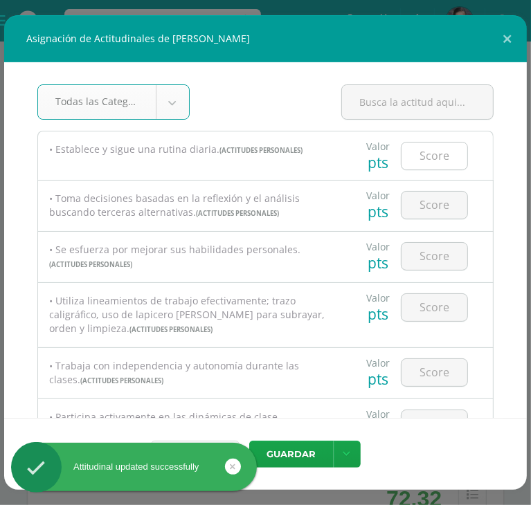
click at [412, 158] on input "number" at bounding box center [434, 156] width 66 height 27
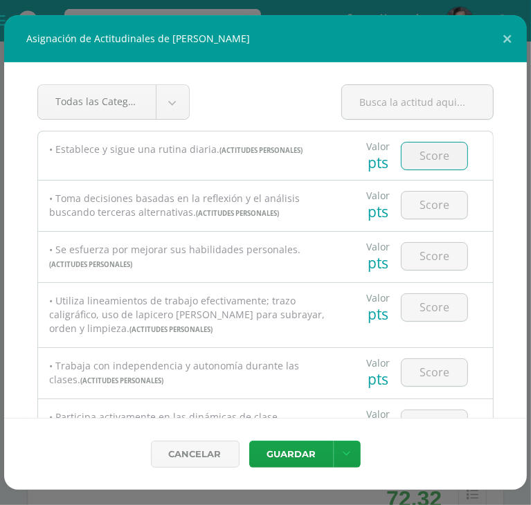
click at [421, 161] on input "number" at bounding box center [434, 156] width 66 height 27
type input "100"
click at [437, 201] on input "number" at bounding box center [434, 205] width 66 height 27
type input "7"
type input "80"
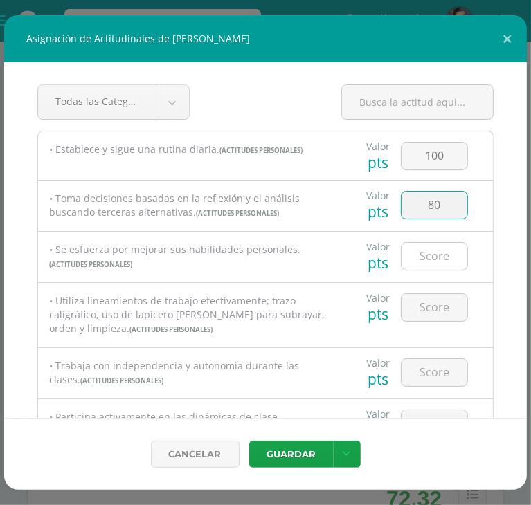
click at [434, 261] on input "number" at bounding box center [434, 256] width 66 height 27
type input "80"
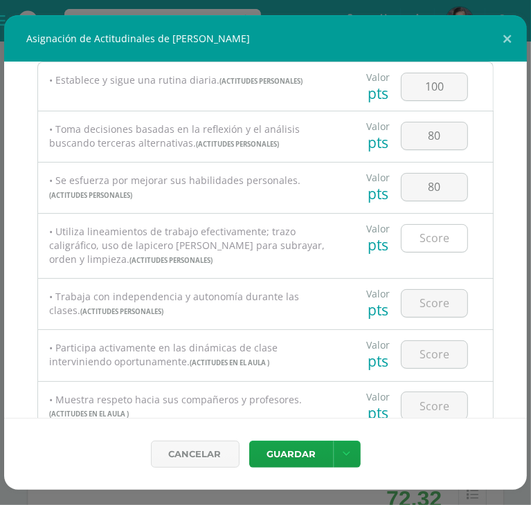
click at [430, 236] on input "number" at bounding box center [434, 238] width 66 height 27
type input "70"
click at [424, 305] on input "number" at bounding box center [434, 303] width 66 height 27
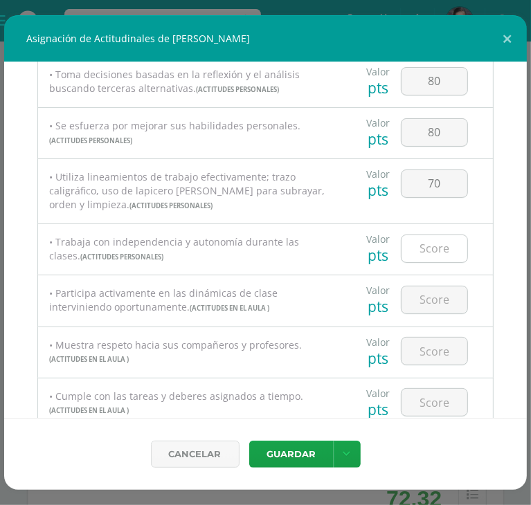
scroll to position [138, 0]
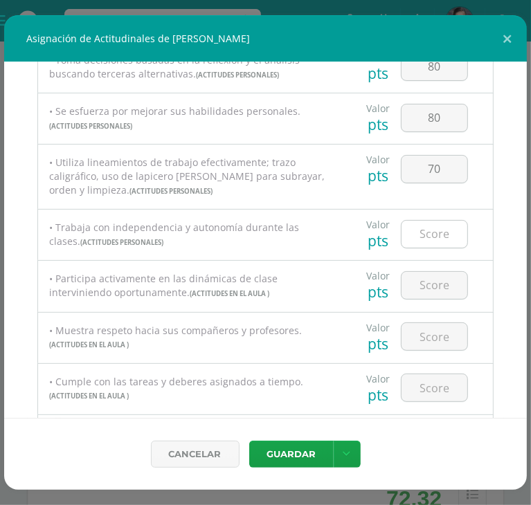
click at [443, 237] on input "number" at bounding box center [434, 234] width 66 height 27
type input "80"
click at [439, 278] on input "number" at bounding box center [434, 285] width 66 height 27
type input "70"
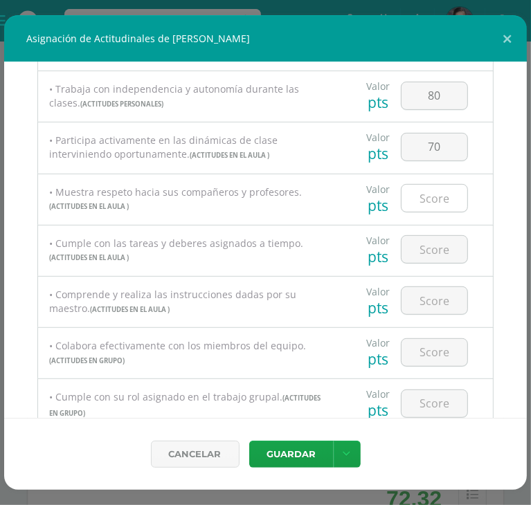
click at [414, 192] on input "number" at bounding box center [434, 198] width 66 height 27
type input "80"
click at [432, 247] on input "number" at bounding box center [434, 249] width 66 height 27
type input "100"
click at [421, 288] on input "number" at bounding box center [434, 300] width 66 height 27
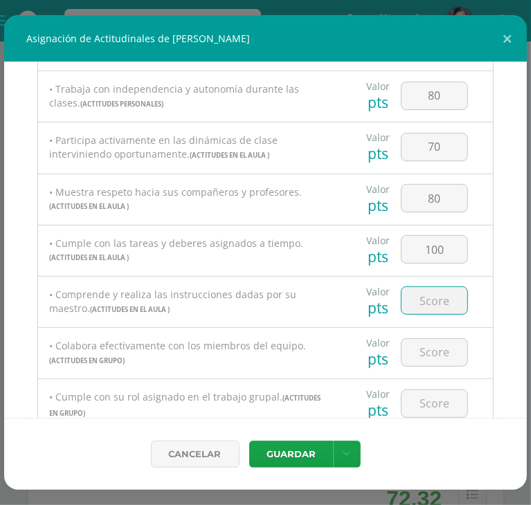
click at [421, 295] on input "number" at bounding box center [434, 300] width 66 height 27
type input "100"
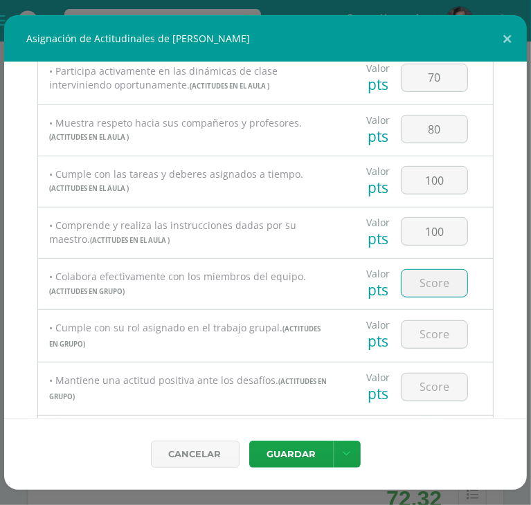
click at [421, 280] on input "number" at bounding box center [434, 283] width 66 height 27
click at [423, 333] on input "number" at bounding box center [434, 334] width 66 height 27
click at [437, 286] on input "8" at bounding box center [434, 283] width 66 height 27
type input "80"
click at [429, 333] on input "number" at bounding box center [434, 334] width 66 height 27
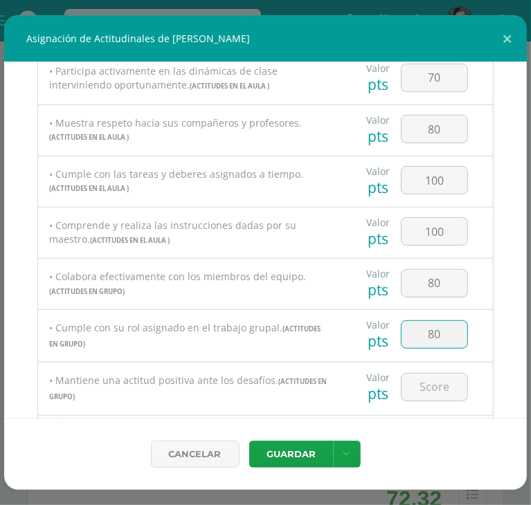
type input "80"
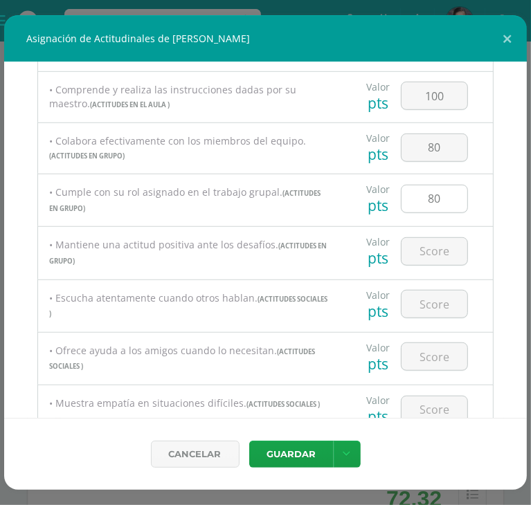
scroll to position [484, 0]
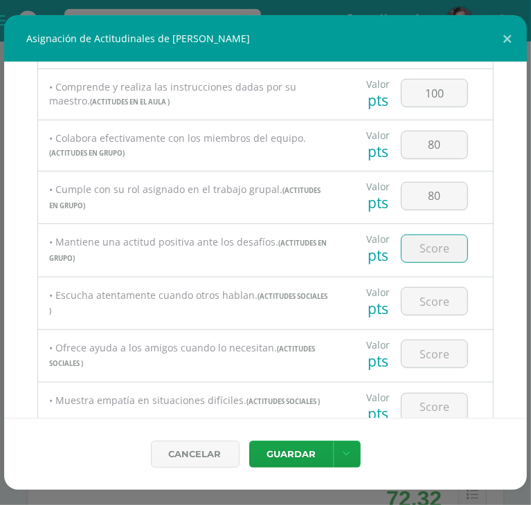
click at [417, 244] on input "number" at bounding box center [434, 248] width 66 height 27
click at [438, 304] on input "number" at bounding box center [434, 301] width 66 height 27
drag, startPoint x: 390, startPoint y: 247, endPoint x: 380, endPoint y: 248, distance: 9.7
click at [380, 248] on div "Valor pts 100" at bounding box center [417, 248] width 140 height 48
type input "70"
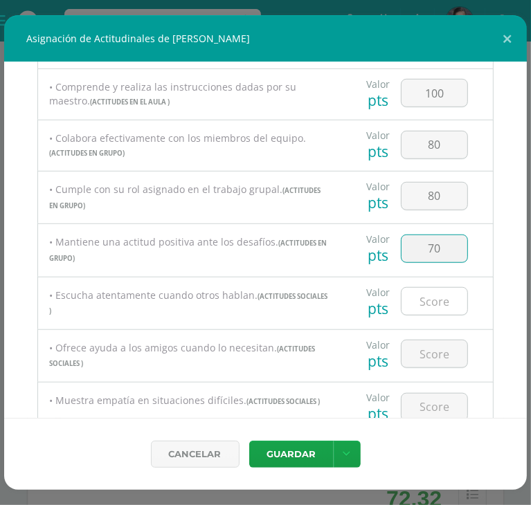
click at [426, 300] on input "number" at bounding box center [434, 301] width 66 height 27
type input "1"
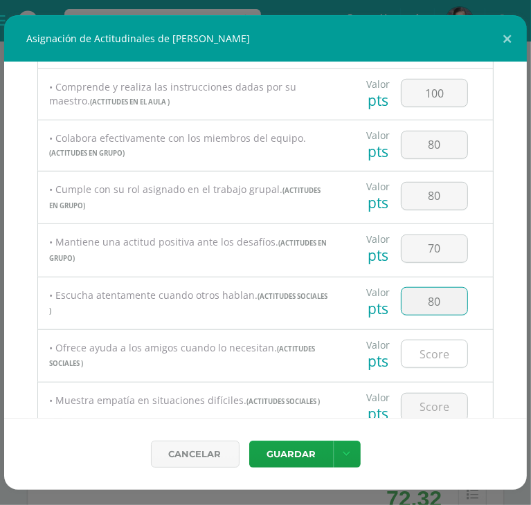
type input "80"
click at [414, 357] on input "number" at bounding box center [434, 353] width 66 height 27
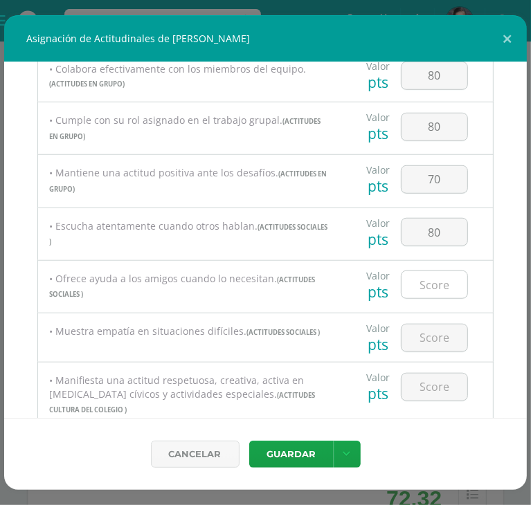
click at [439, 286] on input "number" at bounding box center [434, 284] width 66 height 27
type input "80"
click at [427, 329] on input "number" at bounding box center [434, 337] width 66 height 27
type input "80"
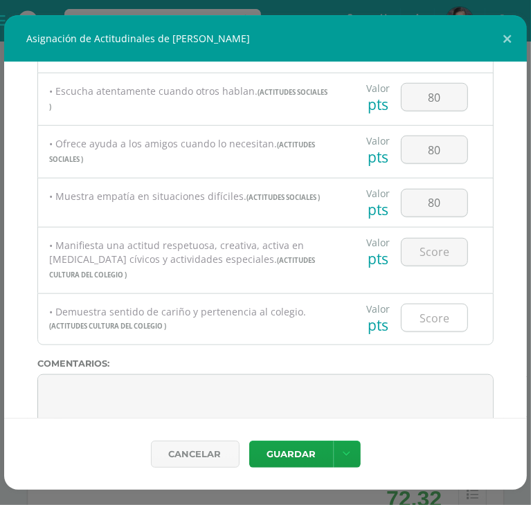
scroll to position [692, 0]
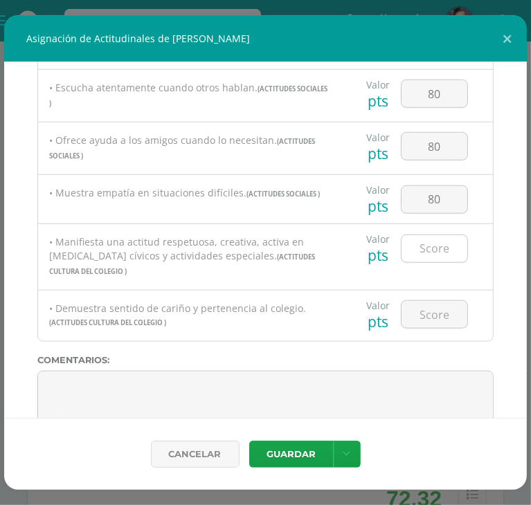
click at [428, 246] on input "number" at bounding box center [434, 248] width 66 height 27
type input "1"
type input "80"
click at [443, 304] on input "number" at bounding box center [434, 314] width 66 height 27
type input "100"
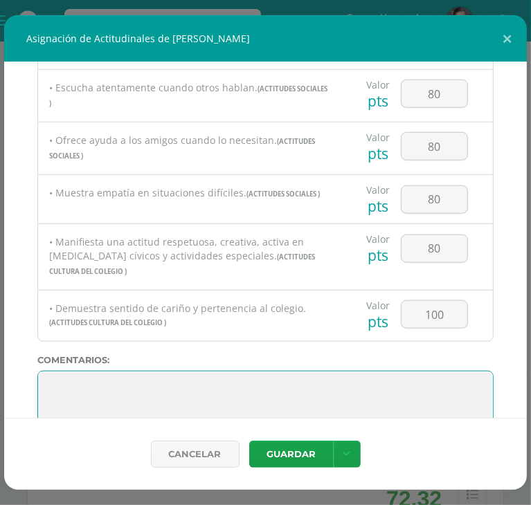
click at [53, 371] on textarea at bounding box center [265, 405] width 456 height 69
paste textarea "[PERSON_NAME], eres un estudiante inteligente y capaz, pero este año el comport…"
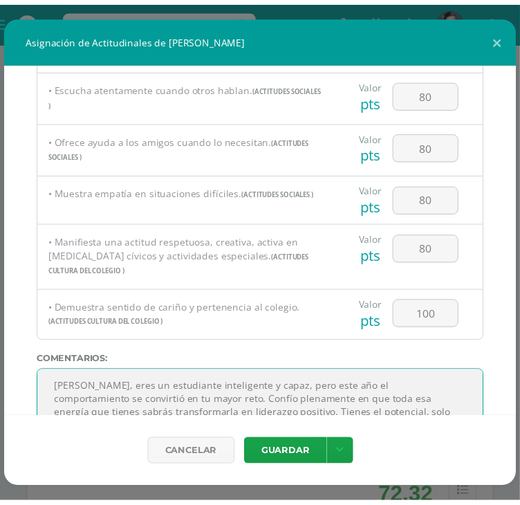
scroll to position [697, 0]
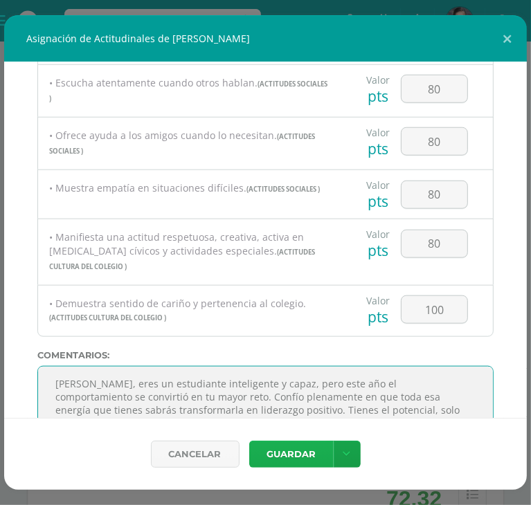
type textarea "[PERSON_NAME], eres un estudiante inteligente y capaz, pero este año el comport…"
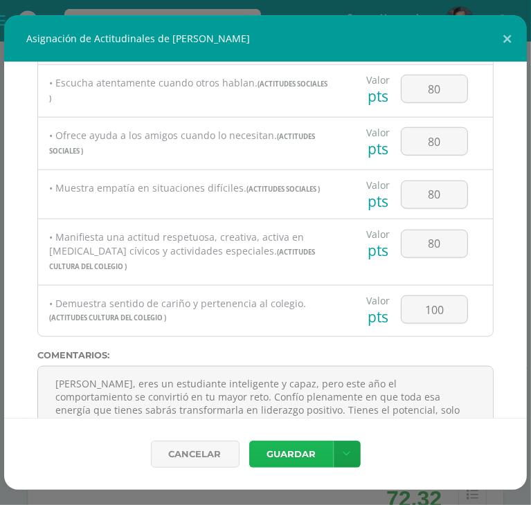
click at [297, 446] on button "Guardar" at bounding box center [291, 454] width 84 height 27
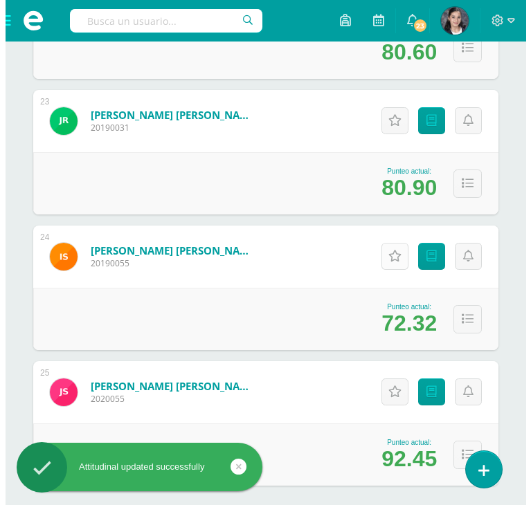
scroll to position [3162, 0]
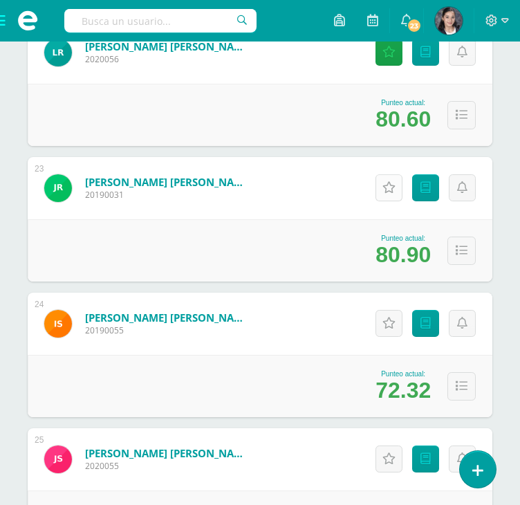
click at [388, 188] on icon at bounding box center [389, 188] width 13 height 12
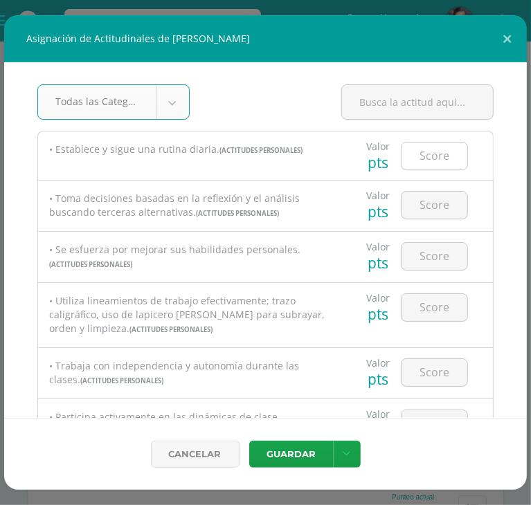
click at [425, 150] on input "number" at bounding box center [434, 156] width 66 height 27
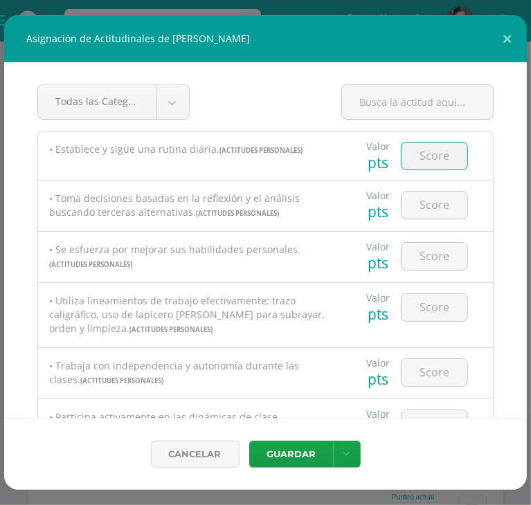
click at [423, 147] on input "number" at bounding box center [434, 156] width 66 height 27
type input "100"
click at [426, 192] on input "number" at bounding box center [434, 205] width 66 height 27
type input "1"
click at [434, 212] on input "number" at bounding box center [434, 205] width 66 height 27
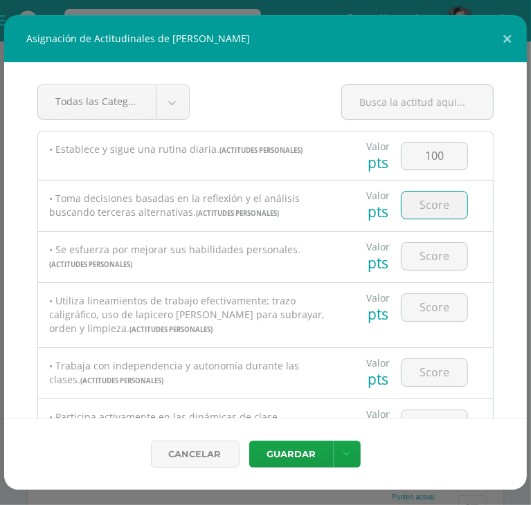
click at [428, 203] on input "number" at bounding box center [434, 205] width 66 height 27
type input "8"
type input "70"
click at [434, 259] on input "number" at bounding box center [434, 256] width 66 height 27
type input "80"
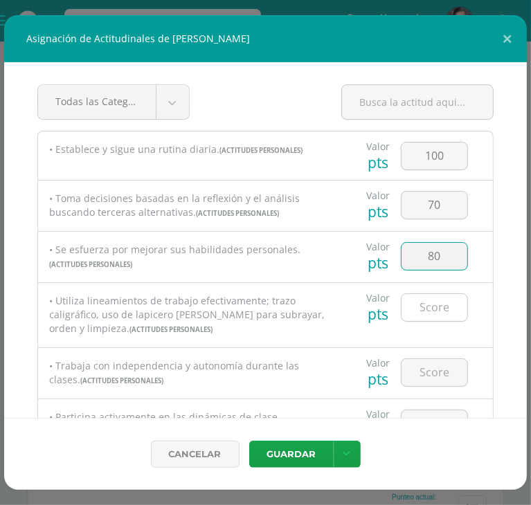
click at [431, 304] on input "number" at bounding box center [434, 307] width 66 height 27
type input "100"
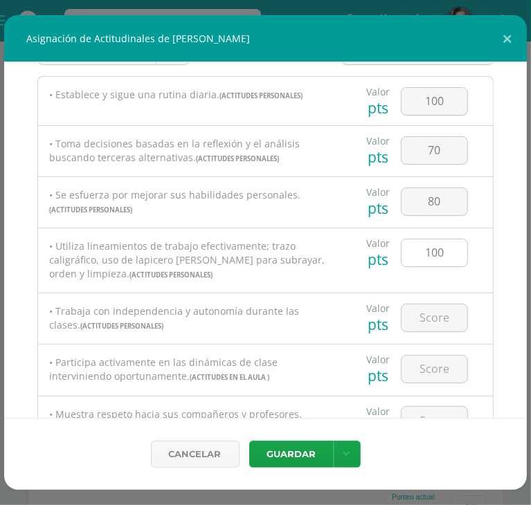
scroll to position [69, 0]
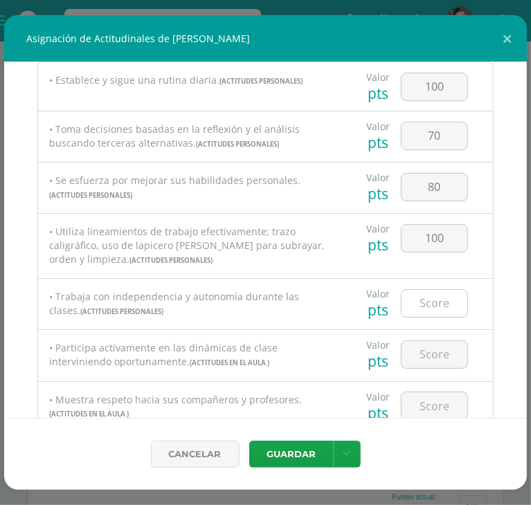
click at [432, 301] on input "number" at bounding box center [434, 303] width 66 height 27
type input "80"
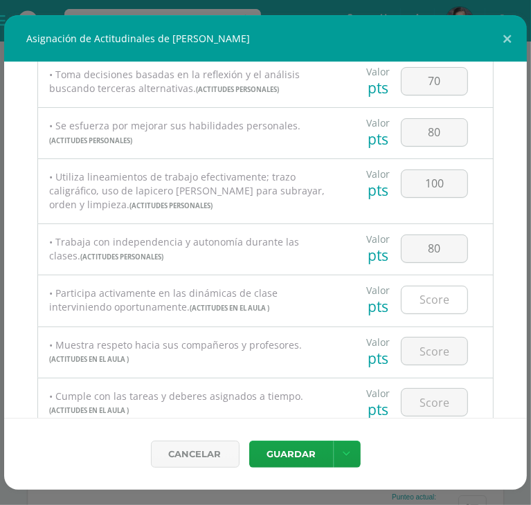
scroll to position [138, 0]
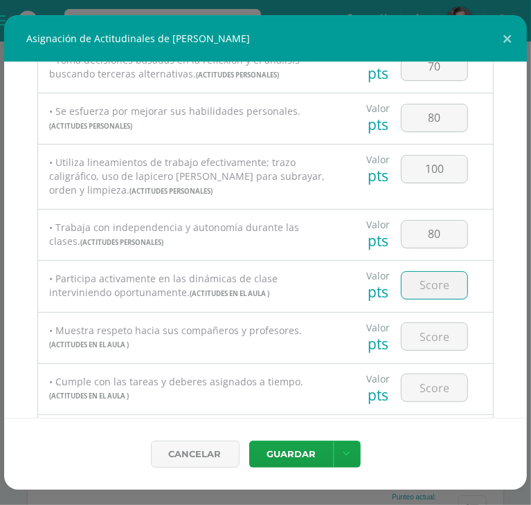
click at [430, 279] on input "number" at bounding box center [434, 285] width 66 height 27
type input "70"
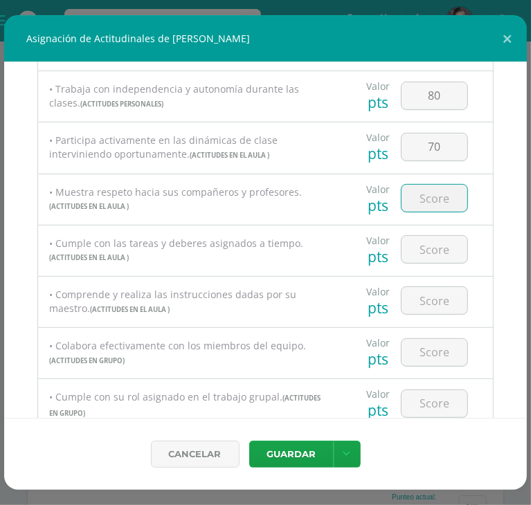
click at [413, 194] on input "number" at bounding box center [434, 198] width 66 height 27
type input "100"
click at [433, 248] on input "number" at bounding box center [434, 249] width 66 height 27
type input "70"
click at [423, 295] on input "number" at bounding box center [434, 300] width 66 height 27
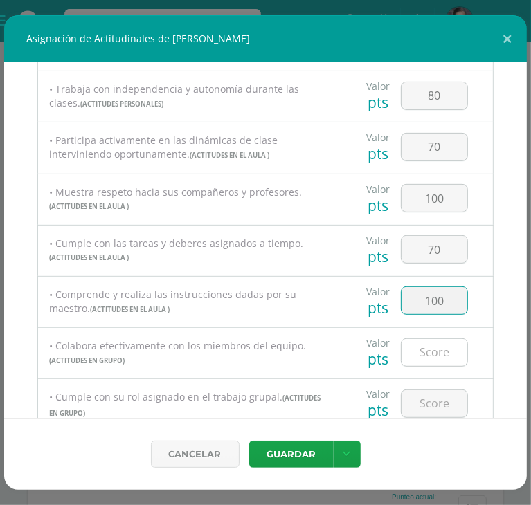
type input "100"
click at [412, 341] on input "number" at bounding box center [434, 352] width 66 height 27
type input "80"
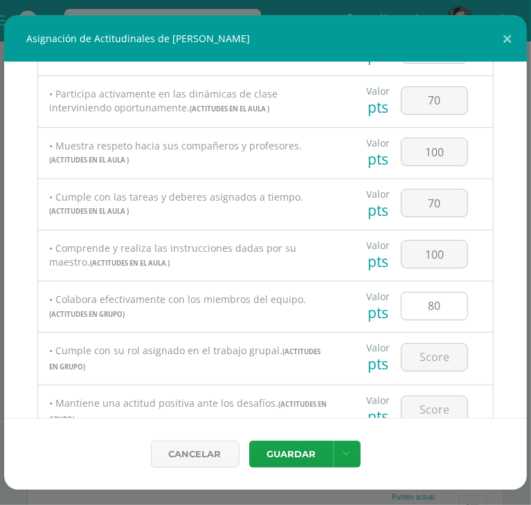
scroll to position [346, 0]
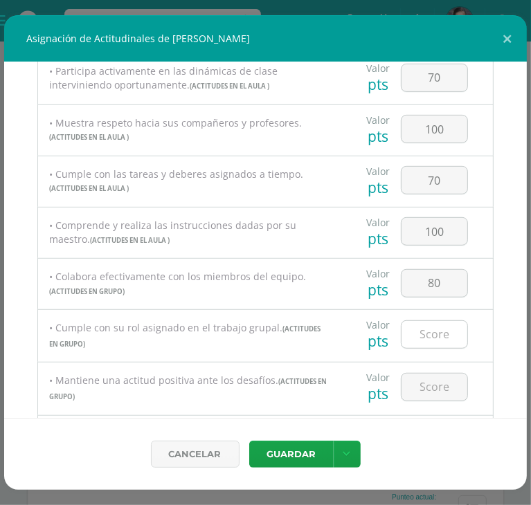
click at [426, 333] on input "number" at bounding box center [434, 334] width 66 height 27
type input "80"
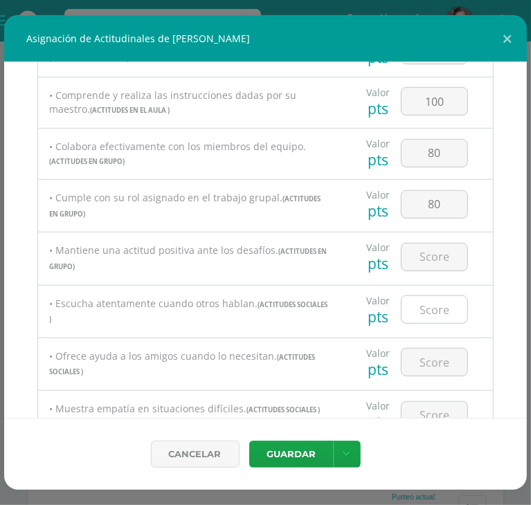
scroll to position [484, 0]
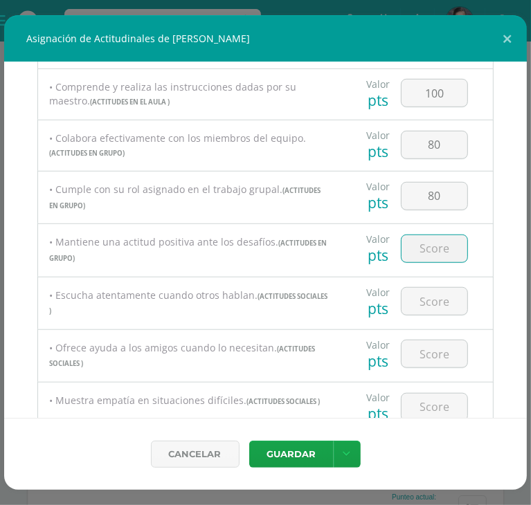
click at [433, 246] on input "number" at bounding box center [434, 248] width 66 height 27
type input "100"
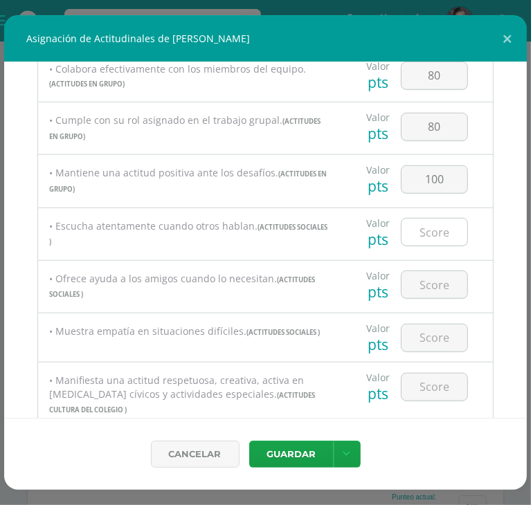
click at [422, 236] on input "number" at bounding box center [434, 232] width 66 height 27
type input "100"
click at [425, 286] on input "number" at bounding box center [434, 284] width 66 height 27
type input "100"
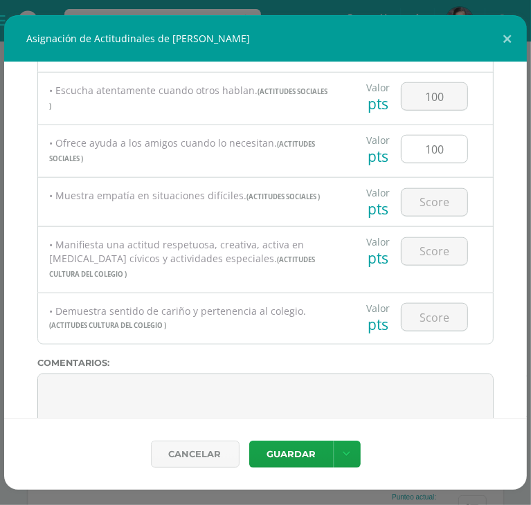
scroll to position [692, 0]
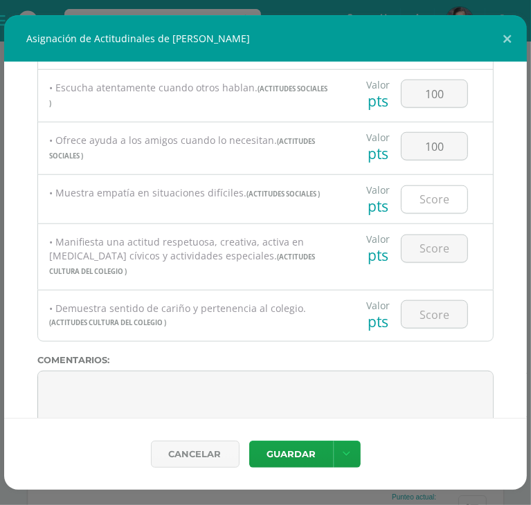
click at [432, 196] on input "number" at bounding box center [434, 199] width 66 height 27
type input "100"
click at [418, 249] on input "number" at bounding box center [434, 248] width 66 height 27
type input "100"
click at [411, 301] on input "number" at bounding box center [434, 314] width 66 height 27
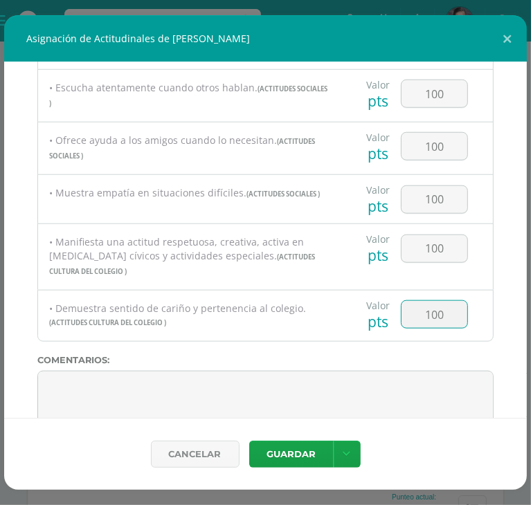
type input "100"
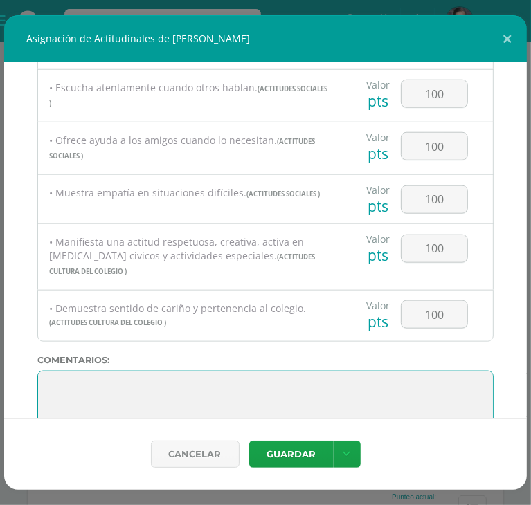
click at [50, 371] on textarea at bounding box center [265, 405] width 456 height 69
paste textarea "[PERSON_NAME], eres un estudiante con gran capacidad y participación constante …"
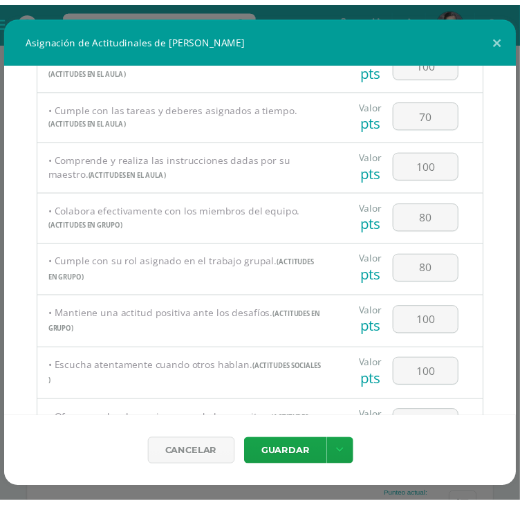
scroll to position [415, 0]
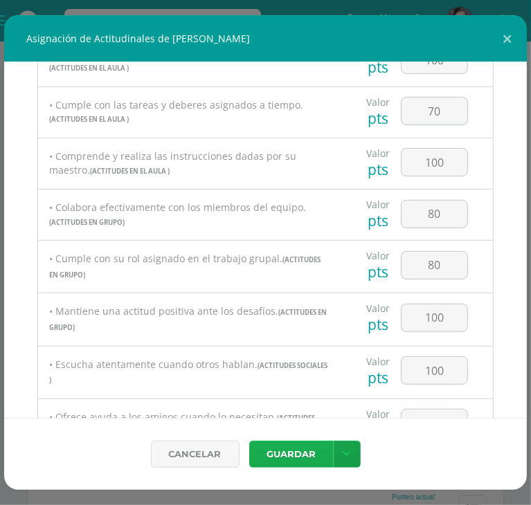
type textarea "[PERSON_NAME], eres un estudiante con gran capacidad y participación constante …"
click at [285, 451] on button "Guardar" at bounding box center [291, 454] width 84 height 27
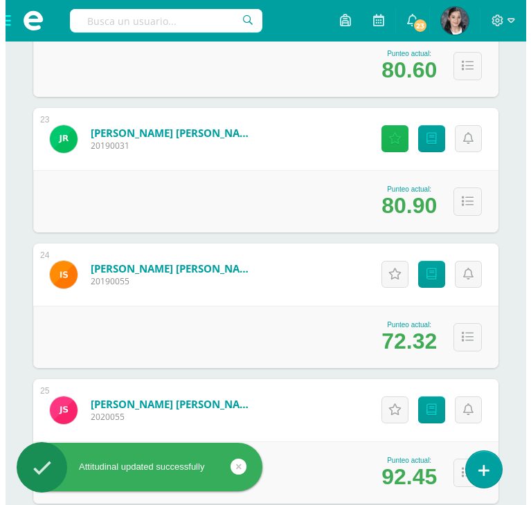
scroll to position [3301, 0]
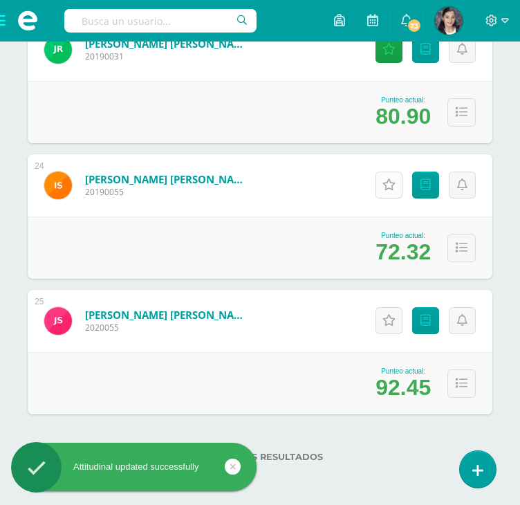
click at [383, 183] on icon at bounding box center [389, 185] width 13 height 12
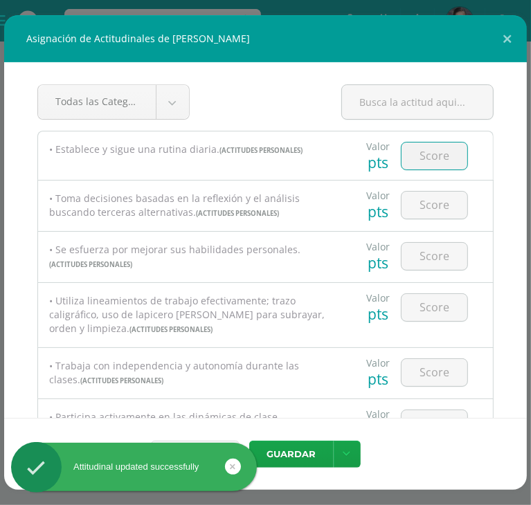
click at [413, 158] on input "number" at bounding box center [434, 156] width 66 height 27
type input "100"
click at [426, 207] on input "number" at bounding box center [434, 205] width 66 height 27
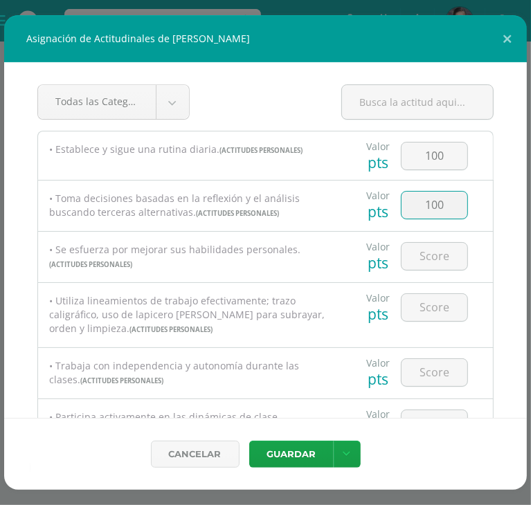
type input "100"
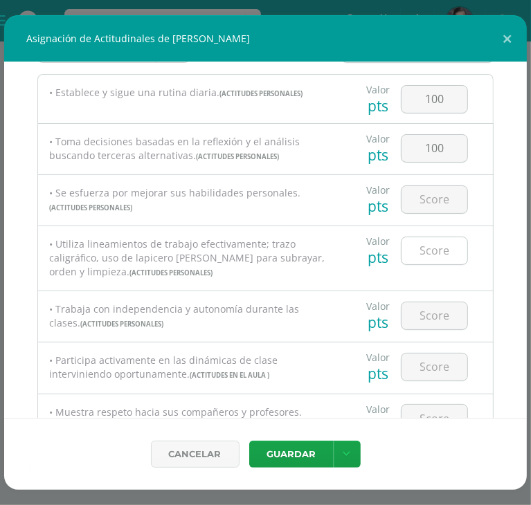
scroll to position [69, 0]
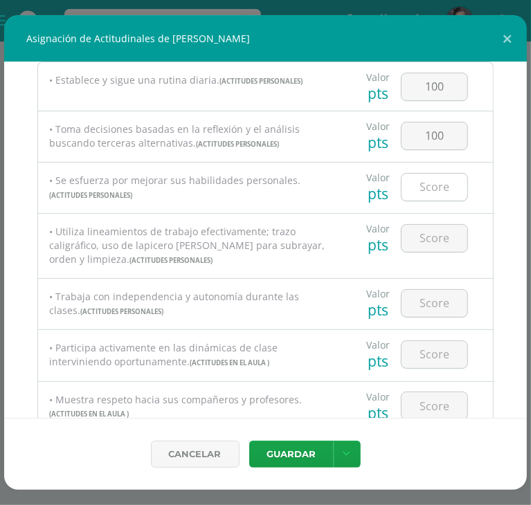
click at [435, 183] on input "number" at bounding box center [434, 187] width 66 height 27
type input "100"
click at [417, 242] on input "number" at bounding box center [434, 238] width 66 height 27
type input "100"
click at [426, 283] on div at bounding box center [434, 303] width 78 height 48
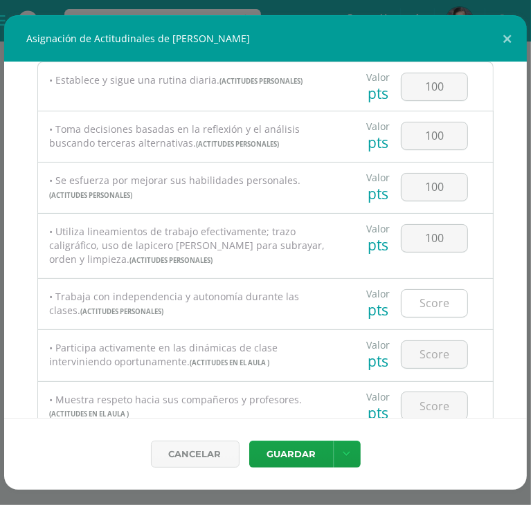
click at [426, 300] on input "number" at bounding box center [434, 303] width 66 height 27
type input "100"
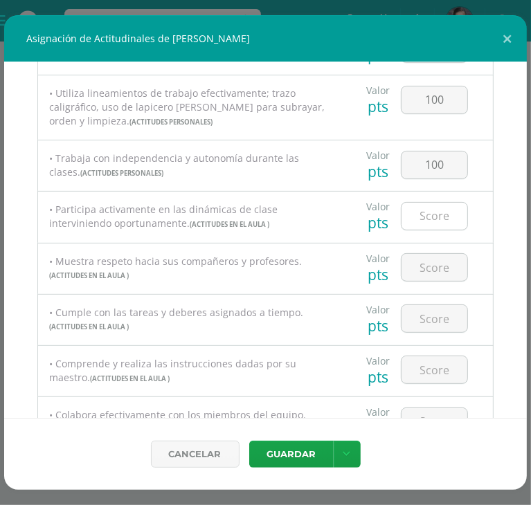
click at [446, 214] on input "number" at bounding box center [434, 216] width 66 height 27
type input "80"
click at [412, 276] on input "number" at bounding box center [434, 267] width 66 height 27
type input "100"
click at [416, 307] on input "number" at bounding box center [434, 318] width 66 height 27
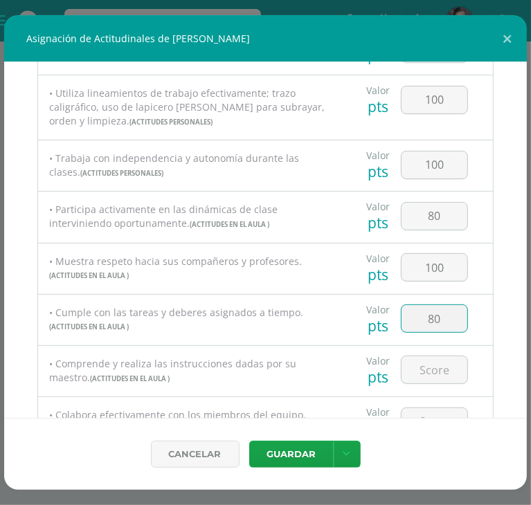
type input "80"
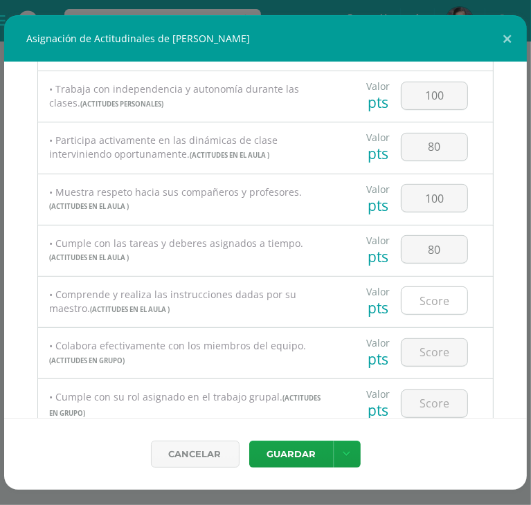
click at [421, 300] on input "number" at bounding box center [434, 300] width 66 height 27
type input "100"
click at [421, 352] on input "number" at bounding box center [434, 352] width 66 height 27
type input "100"
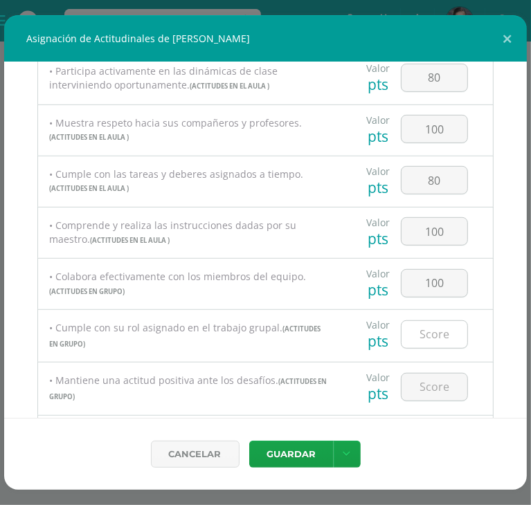
click at [429, 330] on input "number" at bounding box center [434, 334] width 66 height 27
type input "100"
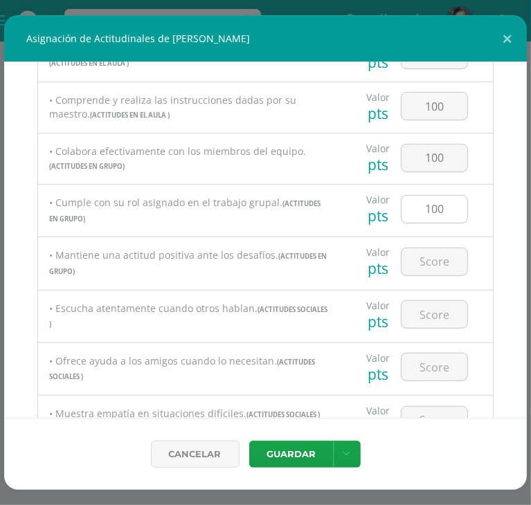
scroll to position [484, 0]
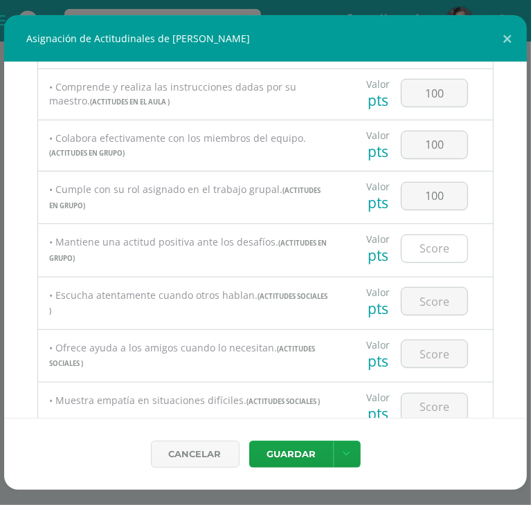
click at [434, 239] on input "number" at bounding box center [434, 248] width 66 height 27
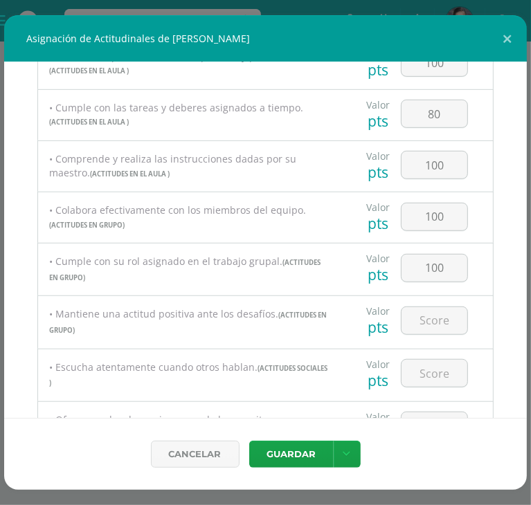
scroll to position [346, 0]
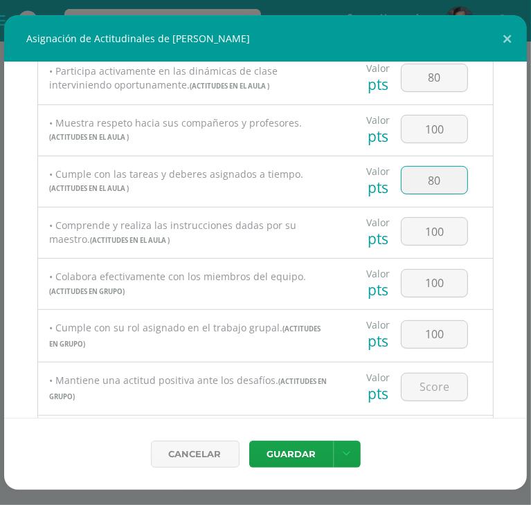
drag, startPoint x: 442, startPoint y: 188, endPoint x: 412, endPoint y: 187, distance: 30.5
click at [412, 187] on input "80" at bounding box center [434, 180] width 66 height 27
type input "70"
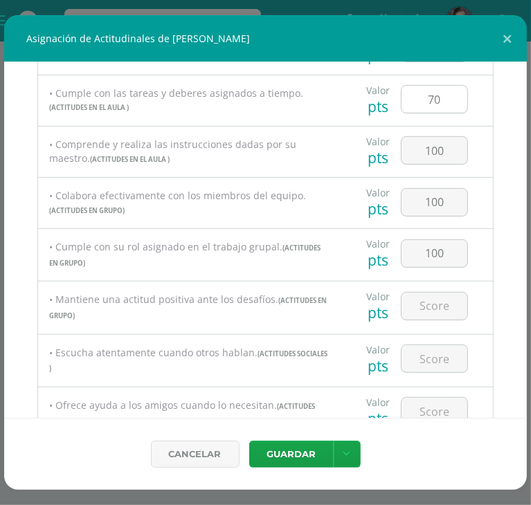
scroll to position [484, 0]
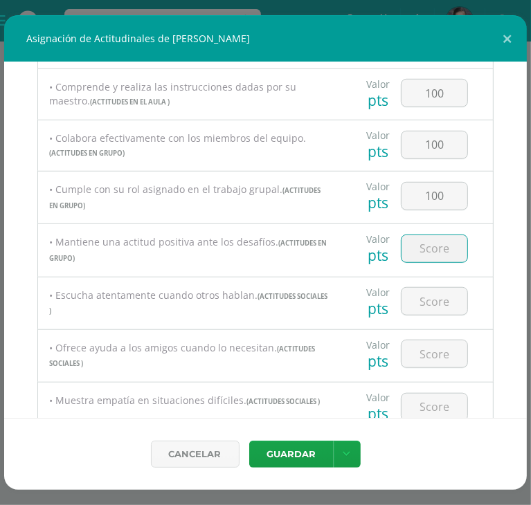
click at [429, 239] on input "number" at bounding box center [434, 248] width 66 height 27
type input "100"
click at [421, 298] on input "number" at bounding box center [434, 301] width 66 height 27
type input "100"
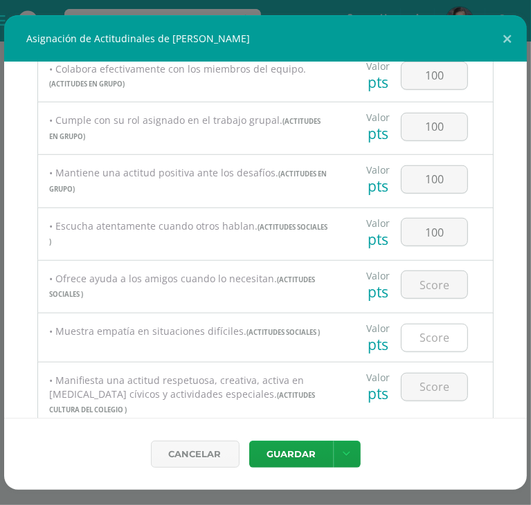
scroll to position [623, 0]
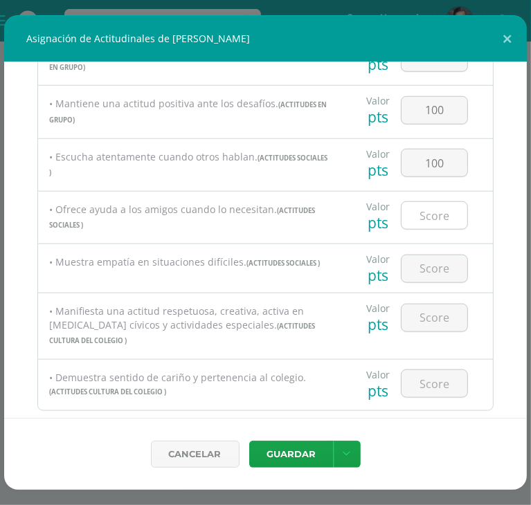
click at [416, 217] on input "number" at bounding box center [434, 215] width 66 height 27
type input "100"
click at [438, 279] on input "number" at bounding box center [434, 268] width 66 height 27
type input "100"
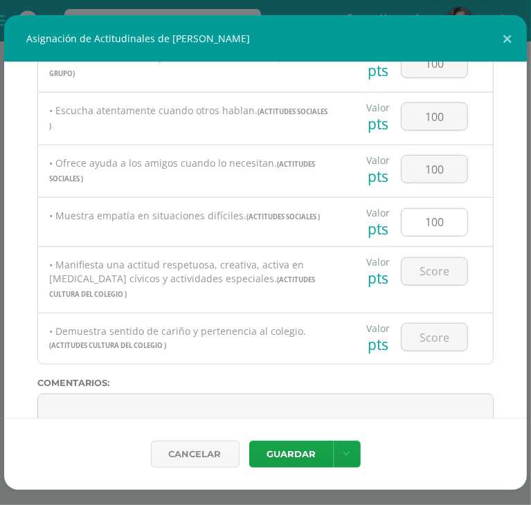
scroll to position [692, 0]
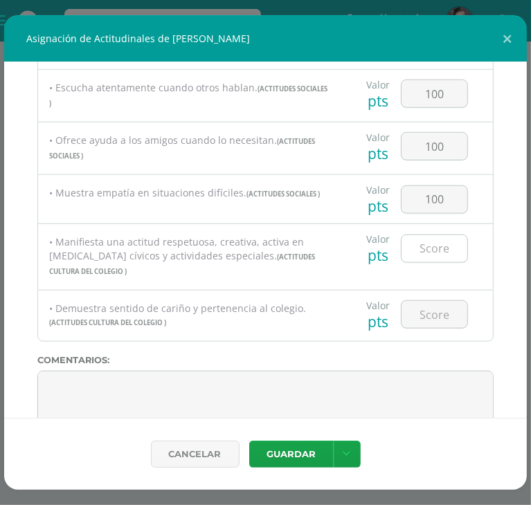
click at [437, 247] on input "number" at bounding box center [434, 248] width 66 height 27
type input "100"
click at [432, 301] on input "number" at bounding box center [434, 314] width 66 height 27
type input "100"
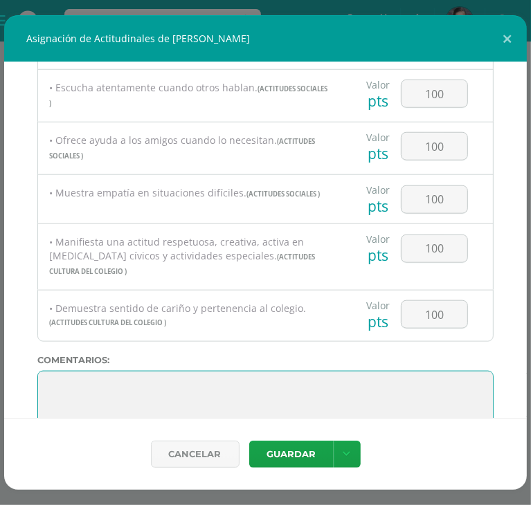
click at [71, 371] on textarea at bounding box center [265, 405] width 456 height 69
click at [54, 371] on textarea at bounding box center [265, 405] width 456 height 69
paste textarea "[PERSON_NAME], tu cordialidad, respeto y amor hacia tus maestras hicieron de nu…"
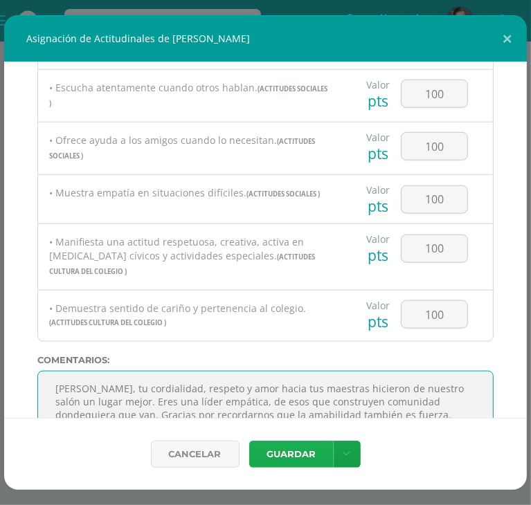
type textarea "[PERSON_NAME], tu cordialidad, respeto y amor hacia tus maestras hicieron de nu…"
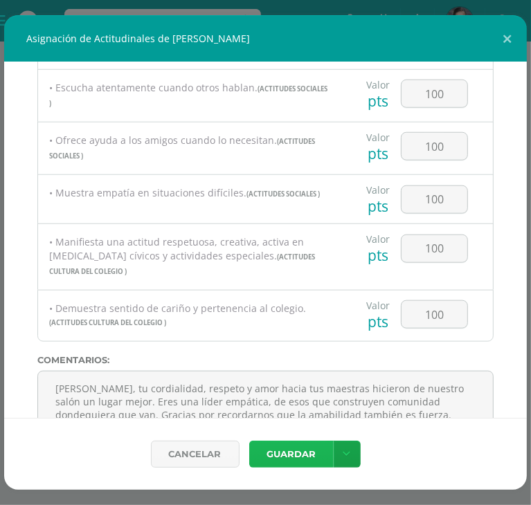
click at [285, 451] on button "Guardar" at bounding box center [291, 454] width 84 height 27
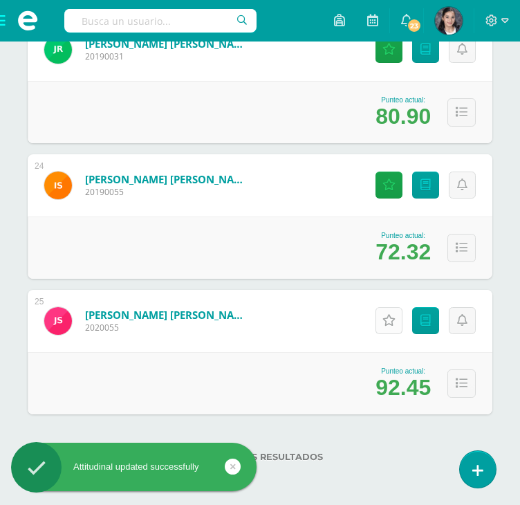
click at [377, 318] on link "Actitudinales" at bounding box center [389, 320] width 27 height 27
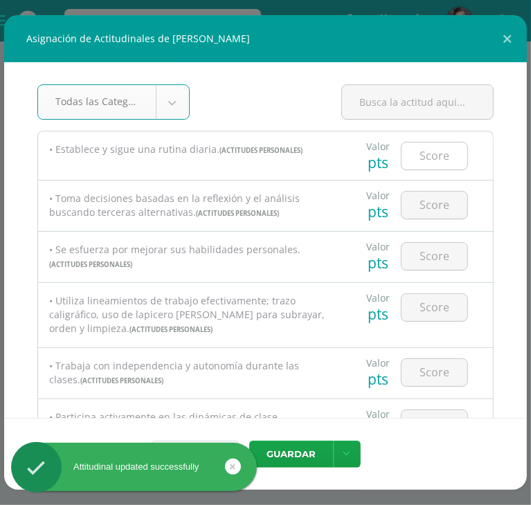
click at [410, 145] on input "number" at bounding box center [434, 156] width 66 height 27
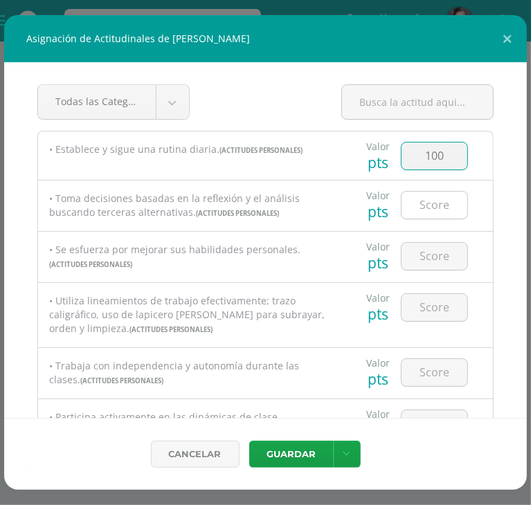
type input "100"
click at [423, 203] on input "number" at bounding box center [434, 205] width 66 height 27
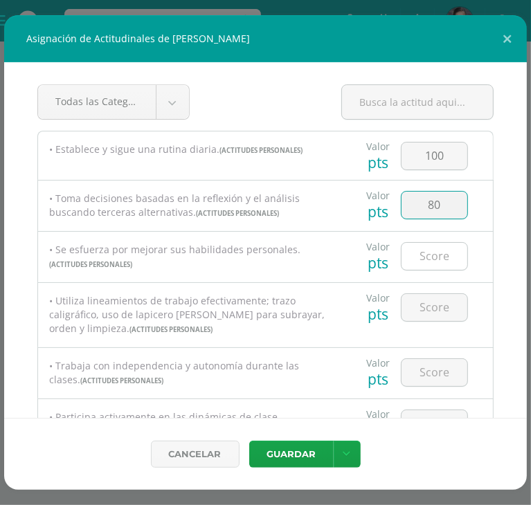
type input "80"
click at [434, 253] on input "number" at bounding box center [434, 256] width 66 height 27
type input "100"
click at [434, 306] on input "number" at bounding box center [434, 307] width 66 height 27
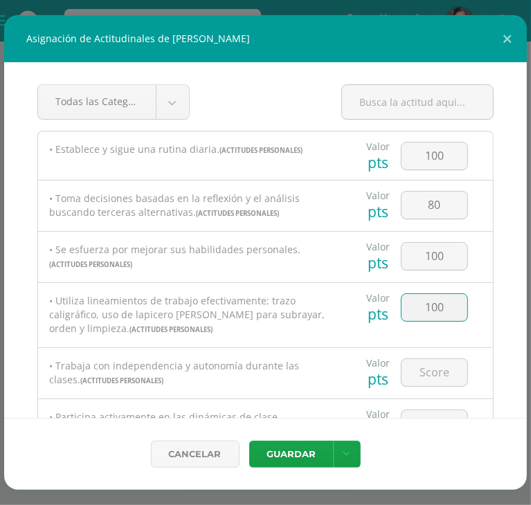
type input "100"
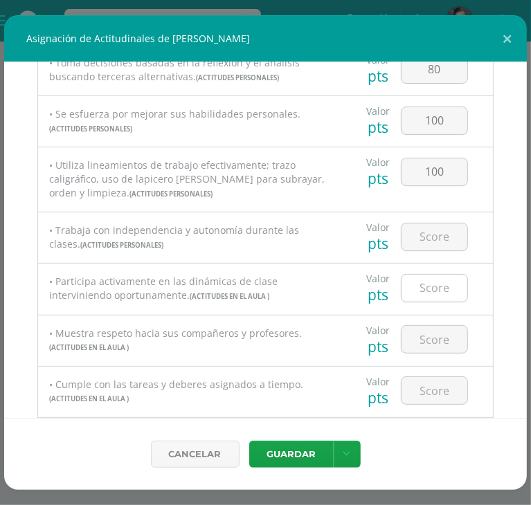
scroll to position [138, 0]
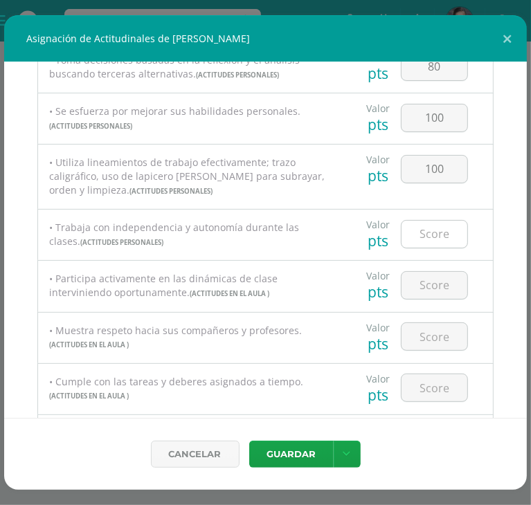
click at [437, 227] on input "number" at bounding box center [434, 234] width 66 height 27
type input "100"
click at [431, 289] on input "number" at bounding box center [434, 285] width 66 height 27
type input "80"
click at [431, 331] on input "number" at bounding box center [434, 336] width 66 height 27
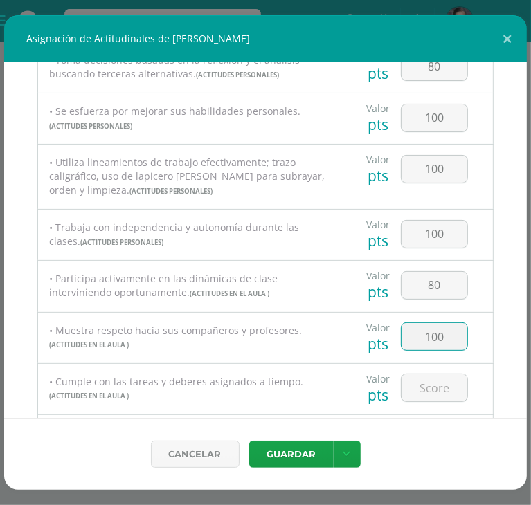
type input "100"
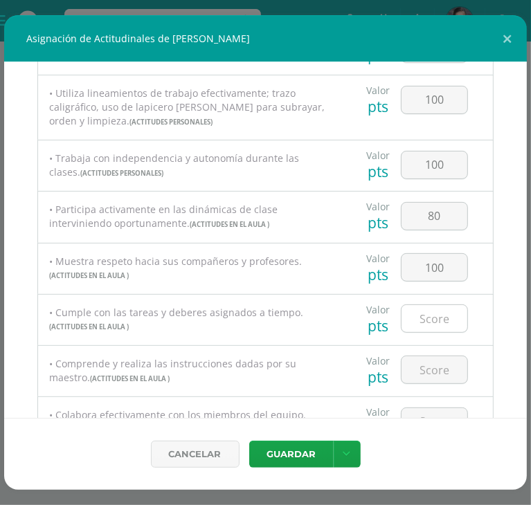
click at [428, 322] on input "number" at bounding box center [434, 318] width 66 height 27
type input "100"
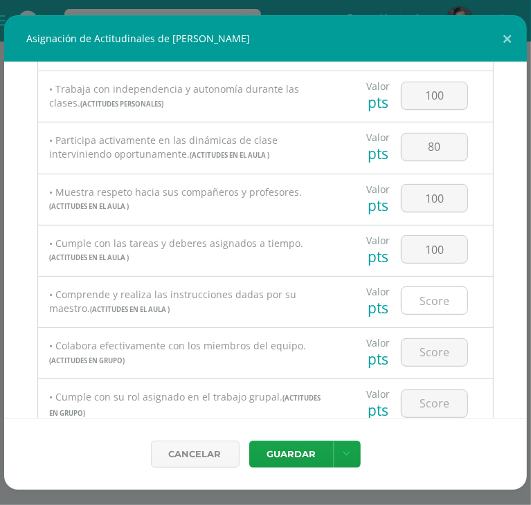
click at [434, 297] on input "number" at bounding box center [434, 300] width 66 height 27
type input "100"
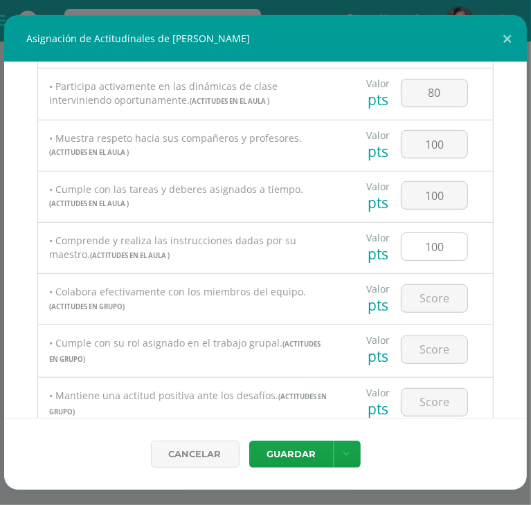
scroll to position [346, 0]
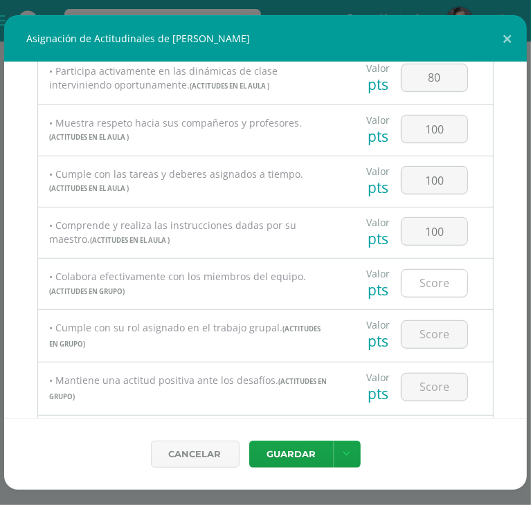
click at [428, 284] on input "number" at bounding box center [434, 283] width 66 height 27
type input "100"
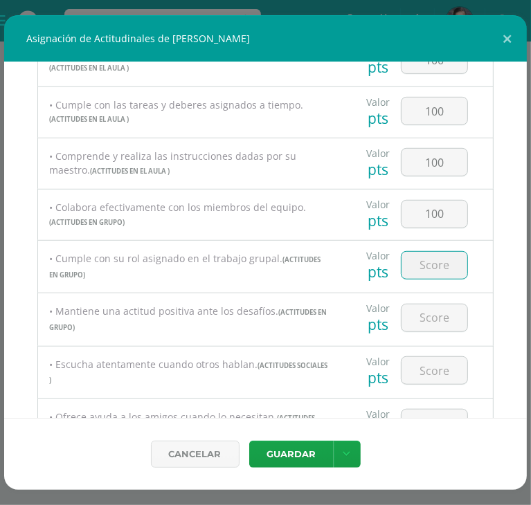
click at [431, 271] on input "number" at bounding box center [434, 265] width 66 height 27
type input "100"
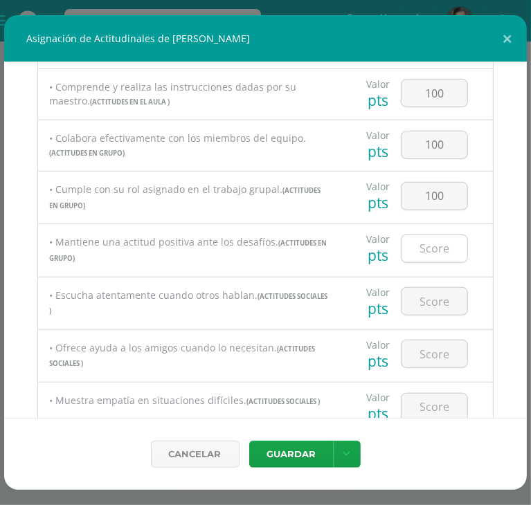
click at [436, 247] on input "number" at bounding box center [434, 248] width 66 height 27
type input "100"
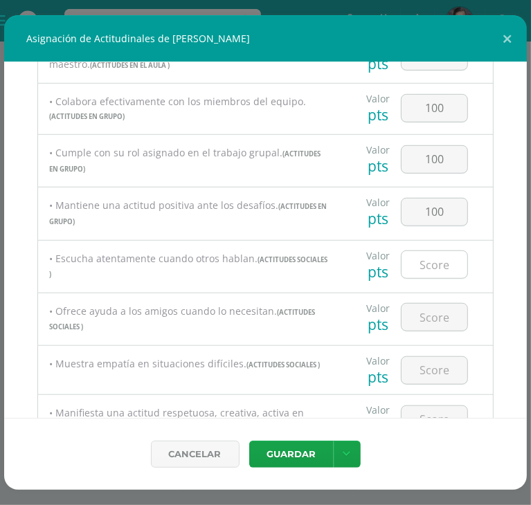
scroll to position [553, 0]
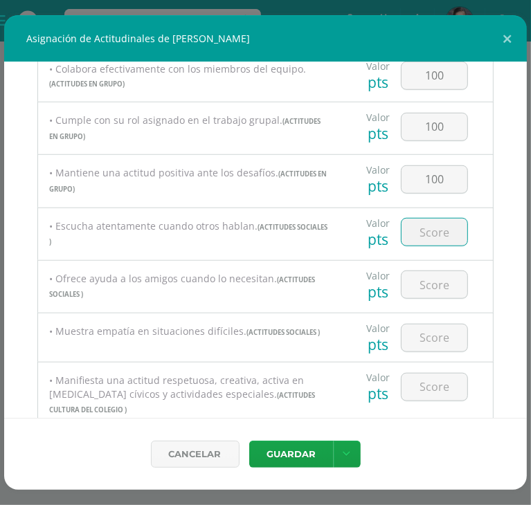
click at [426, 241] on input "number" at bounding box center [434, 232] width 66 height 27
type input "100"
click at [431, 289] on input "number" at bounding box center [434, 284] width 66 height 27
type input "100"
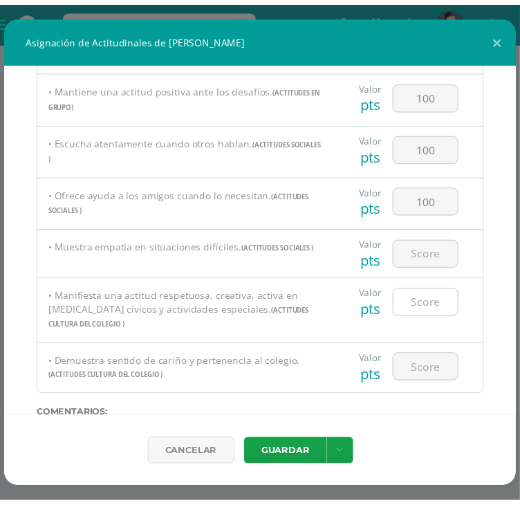
scroll to position [692, 0]
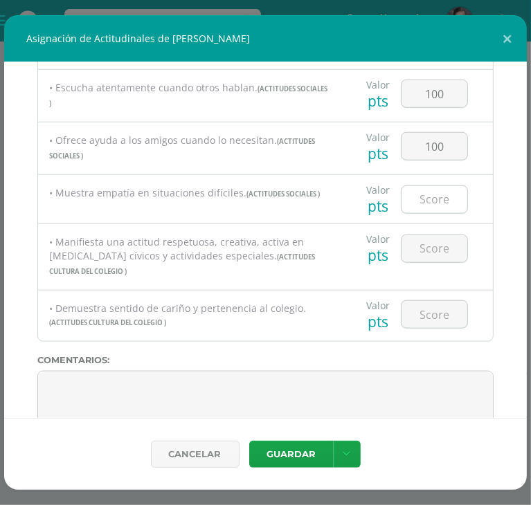
click at [434, 205] on input "number" at bounding box center [434, 199] width 66 height 27
type input "100"
click at [429, 252] on input "number" at bounding box center [434, 248] width 66 height 27
type input "100"
click at [429, 302] on input "number" at bounding box center [434, 314] width 66 height 27
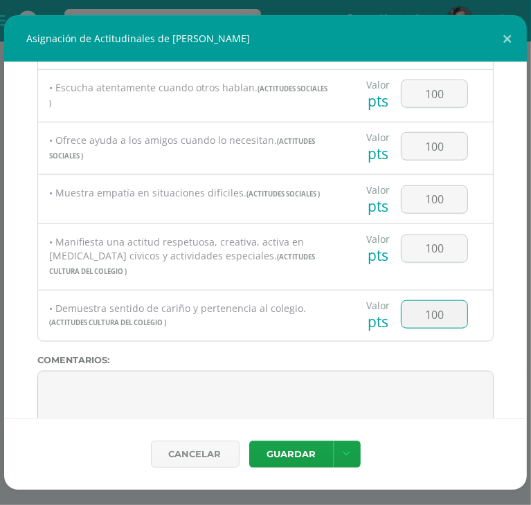
type input "100"
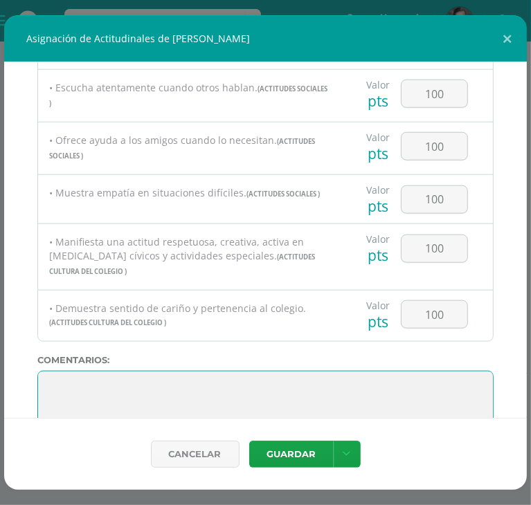
click at [40, 373] on textarea at bounding box center [265, 405] width 456 height 69
paste textarea "[PERSON_NAME], comenzaste el año con timidez, pero terminaste siendo una presen…"
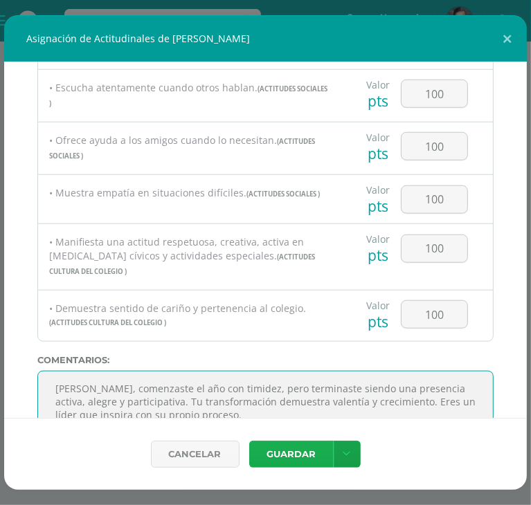
type textarea "[PERSON_NAME], comenzaste el año con timidez, pero terminaste siendo una presen…"
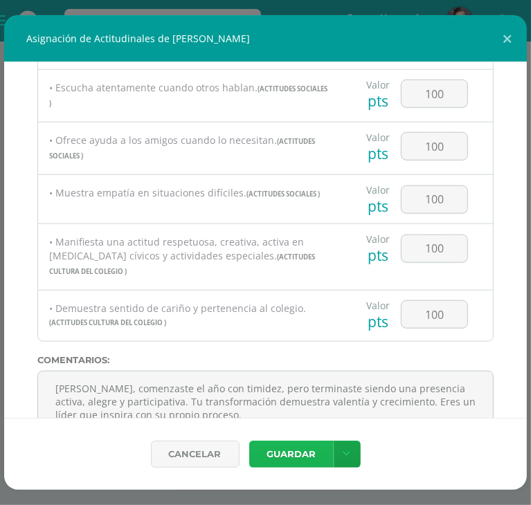
click at [262, 460] on button "Guardar" at bounding box center [291, 454] width 84 height 27
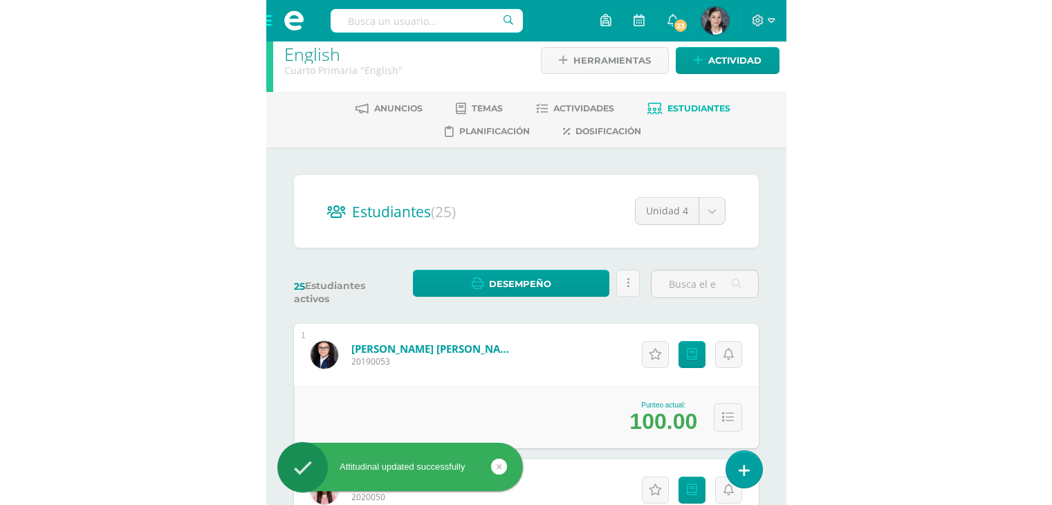
scroll to position [0, 0]
